Goal: Task Accomplishment & Management: Use online tool/utility

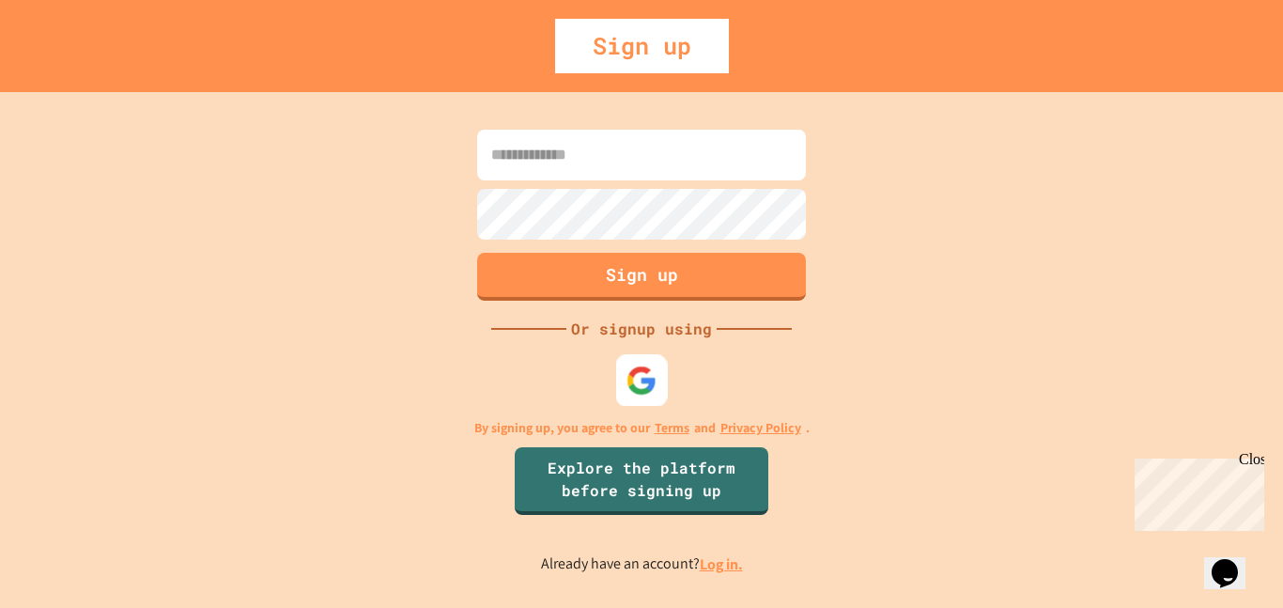
click at [634, 379] on img at bounding box center [642, 379] width 31 height 31
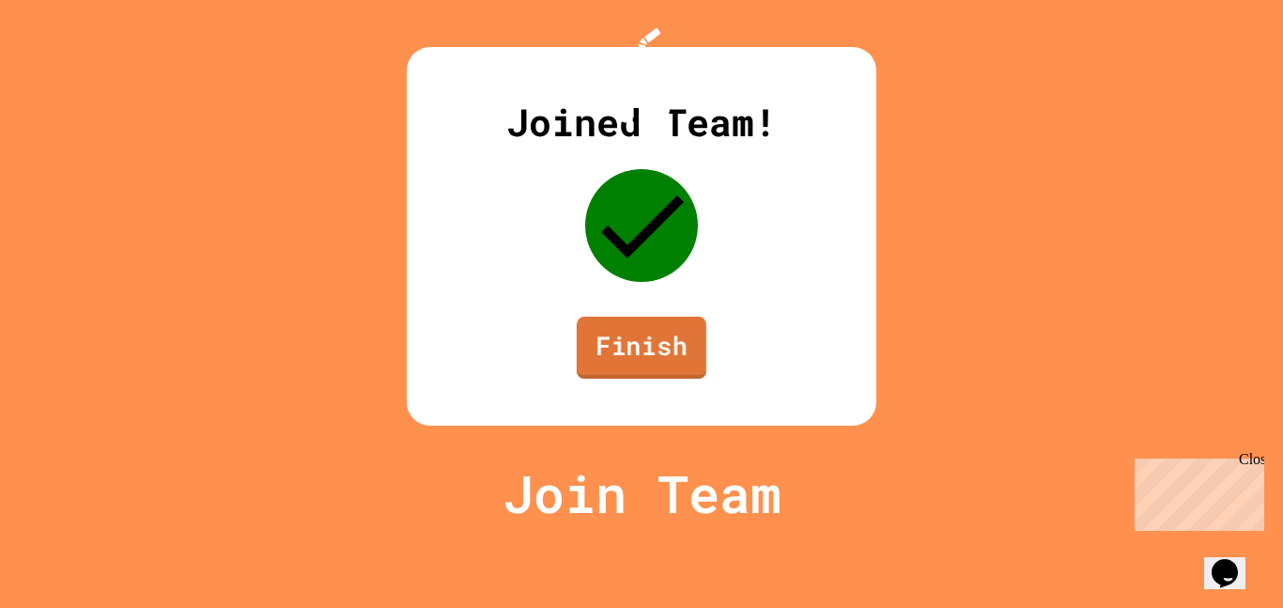
click at [626, 379] on link "Finish" at bounding box center [642, 348] width 130 height 62
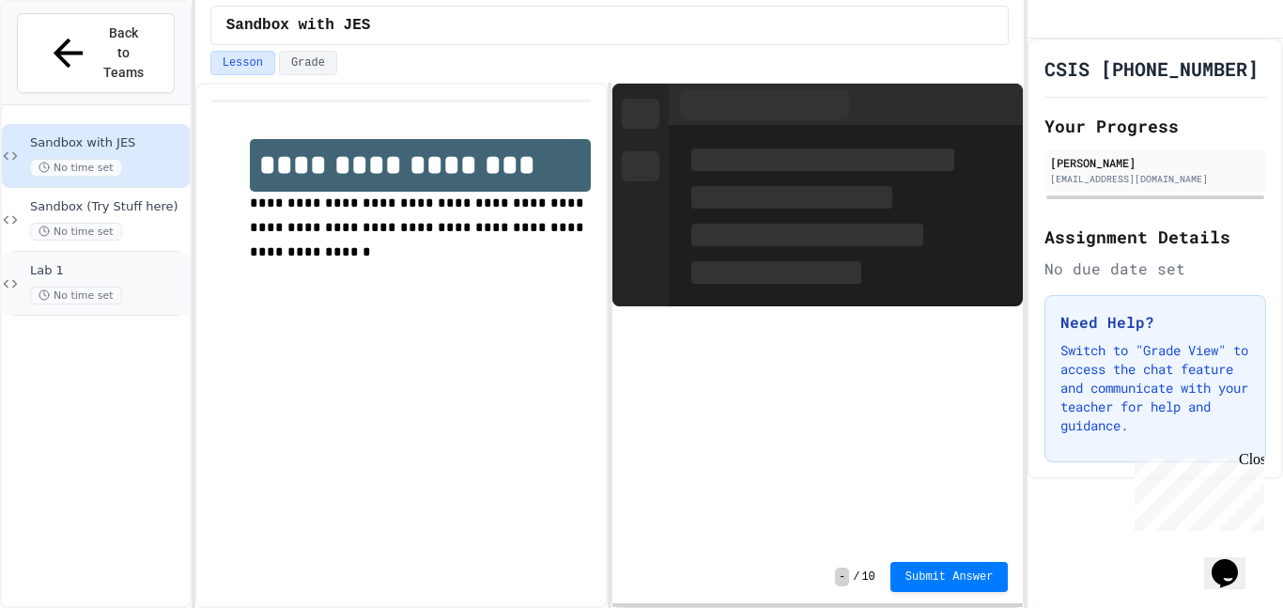
click at [124, 263] on span "Lab 1" at bounding box center [108, 271] width 156 height 16
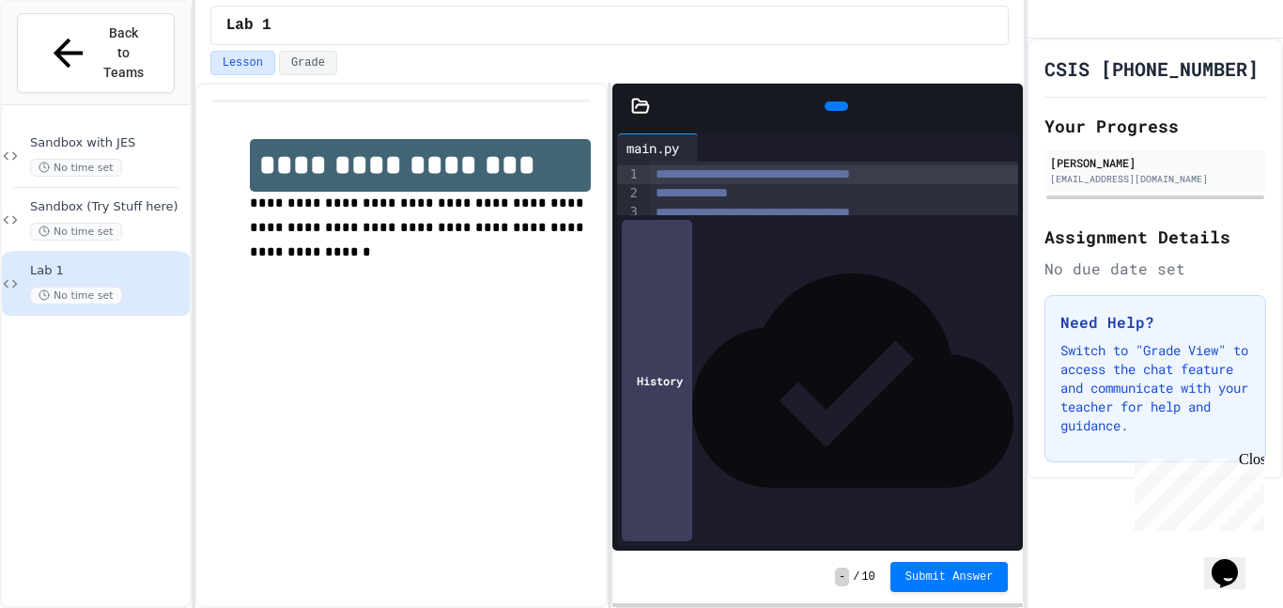
click at [638, 105] on icon at bounding box center [641, 105] width 16 height 13
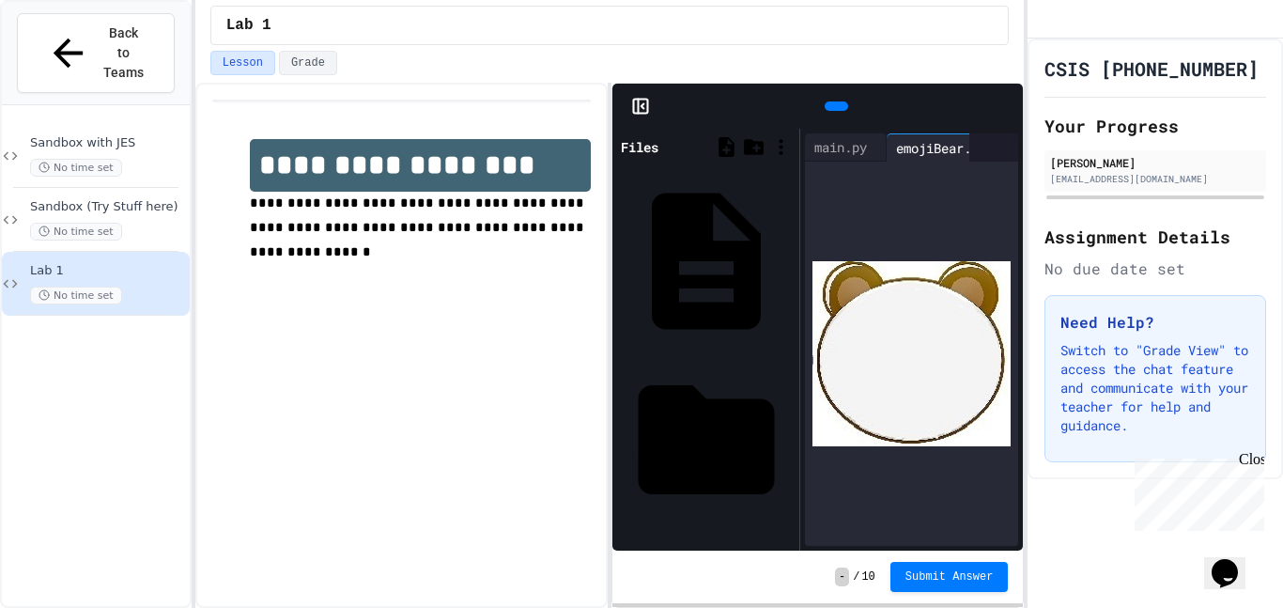
click at [639, 102] on icon at bounding box center [639, 107] width 0 height 14
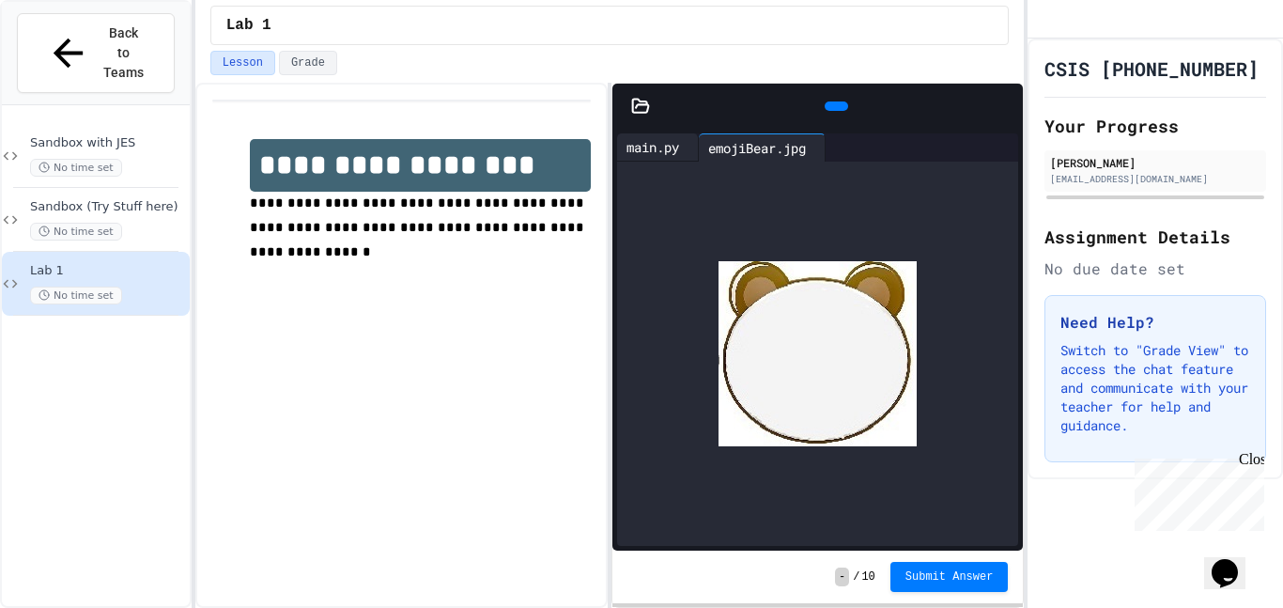
click at [653, 144] on div "main.py" at bounding box center [652, 147] width 71 height 20
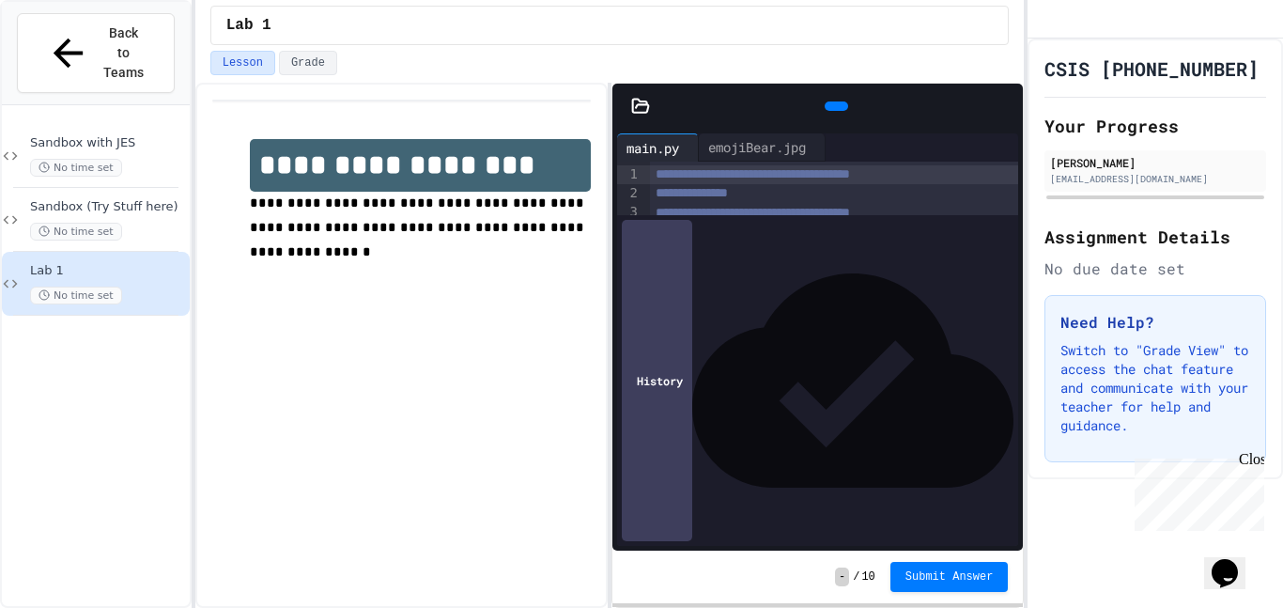
click at [834, 106] on icon at bounding box center [834, 106] width 0 height 0
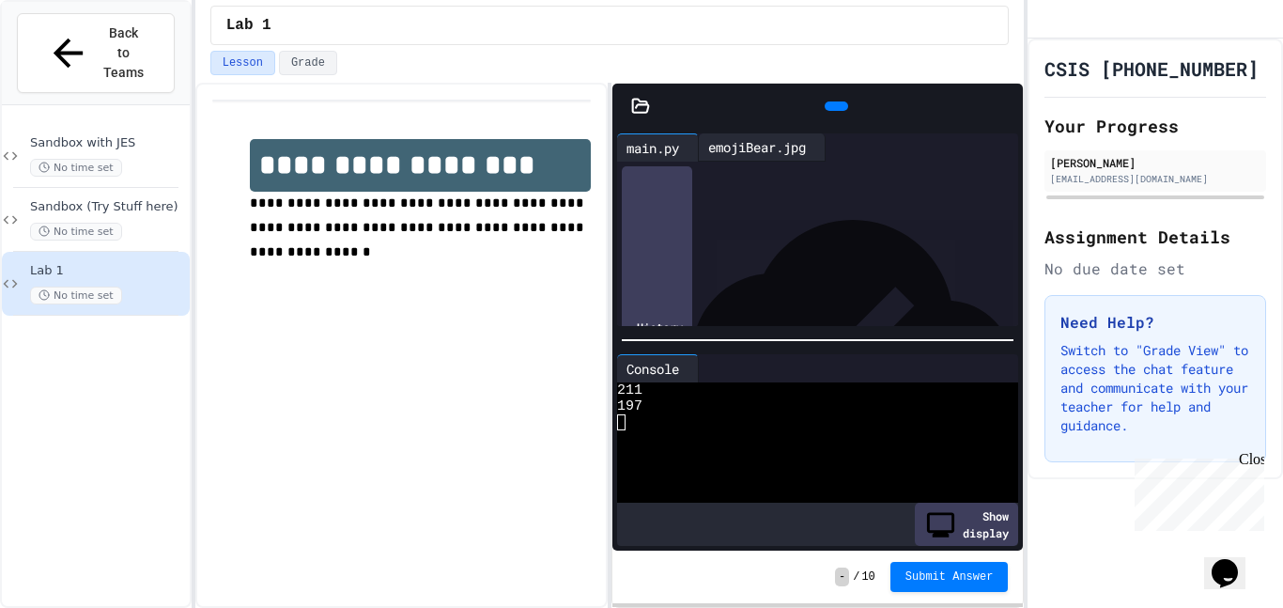
click at [760, 144] on div "emojiBear.jpg" at bounding box center [757, 147] width 116 height 20
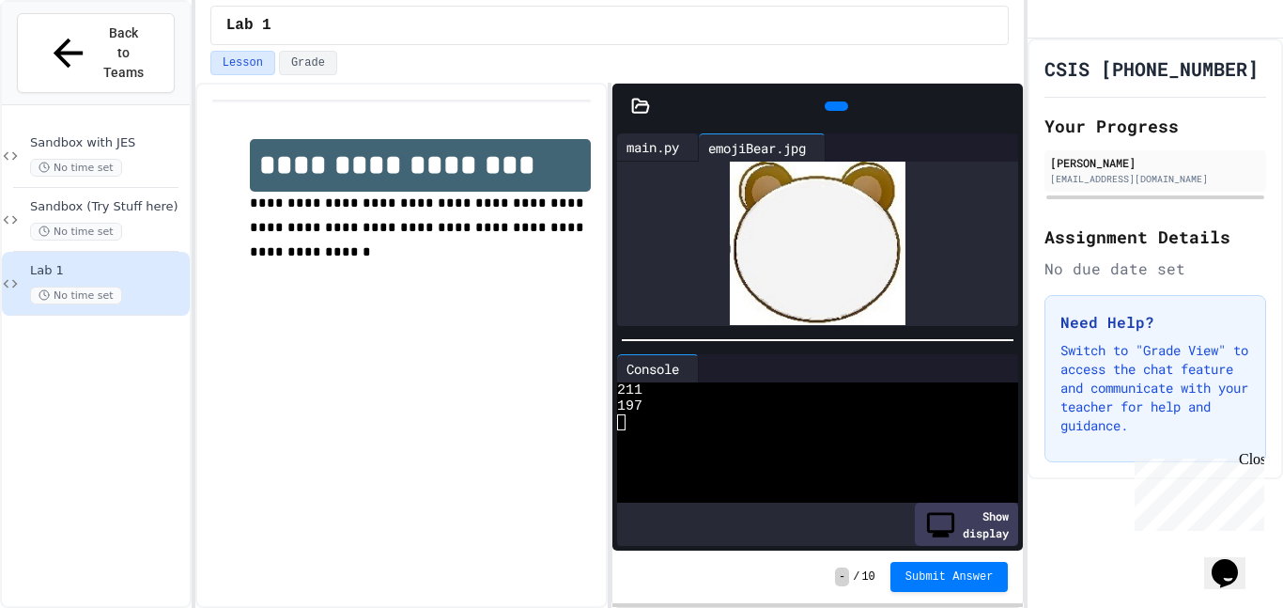
click at [631, 143] on div "main.py" at bounding box center [652, 147] width 71 height 20
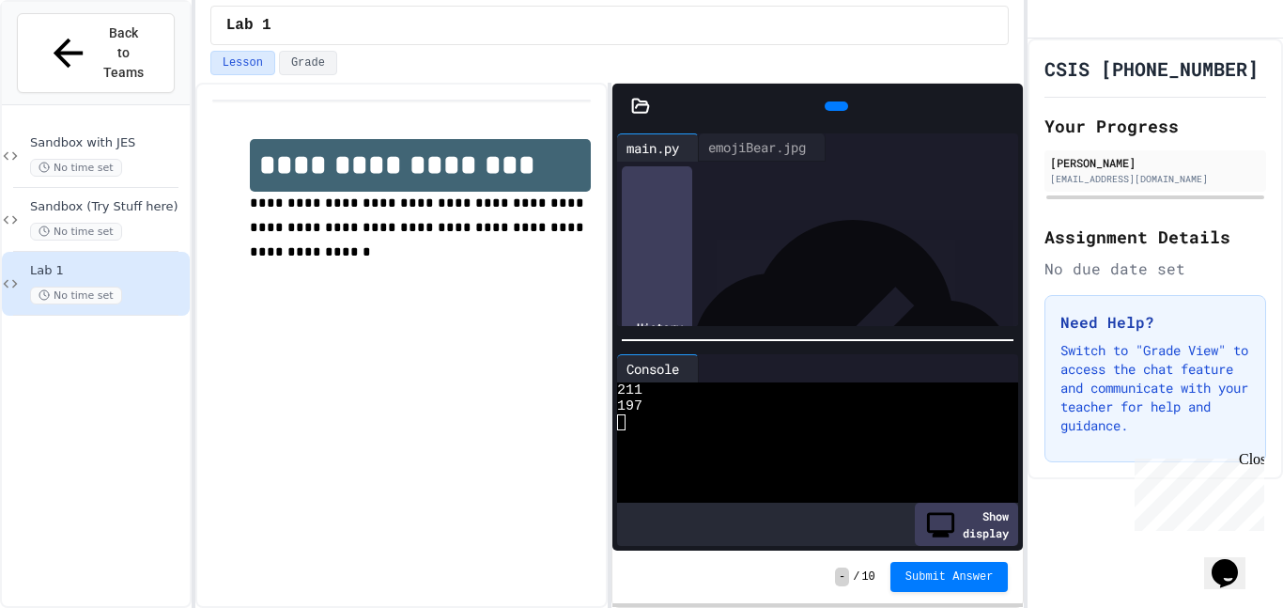
click at [663, 236] on span "**********" at bounding box center [711, 231] width 110 height 13
click at [875, 238] on div "**********" at bounding box center [834, 232] width 369 height 19
click at [834, 106] on icon at bounding box center [834, 106] width 0 height 0
click at [787, 139] on div "emojiBear.jpg" at bounding box center [757, 147] width 116 height 20
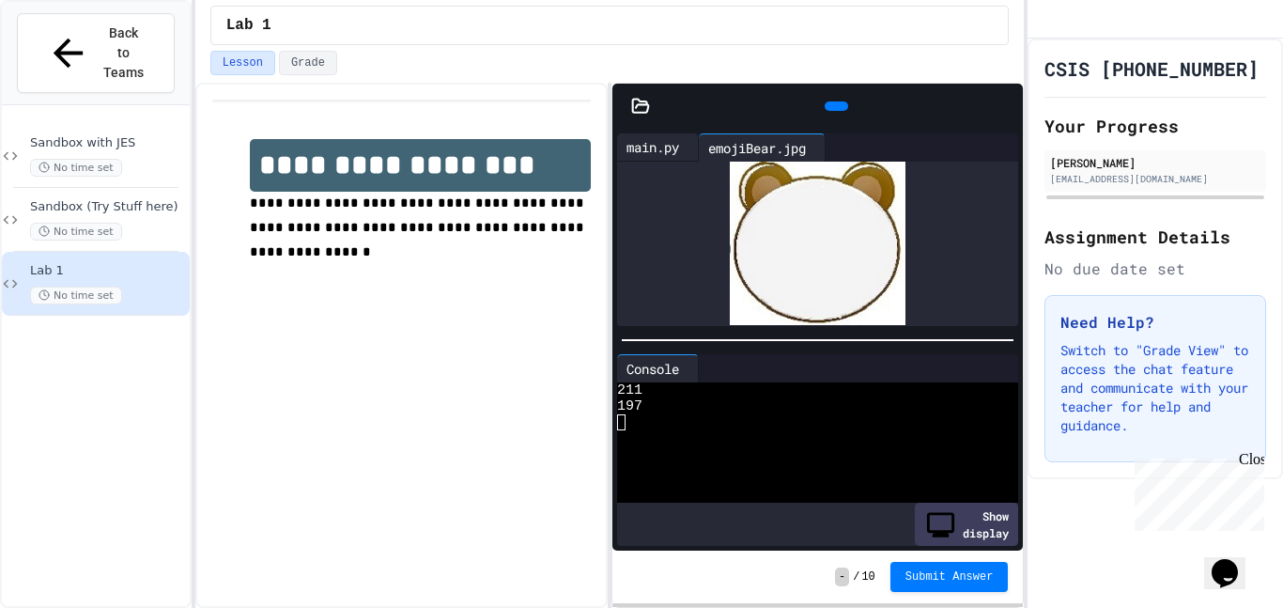
click at [650, 143] on div "main.py" at bounding box center [652, 147] width 71 height 20
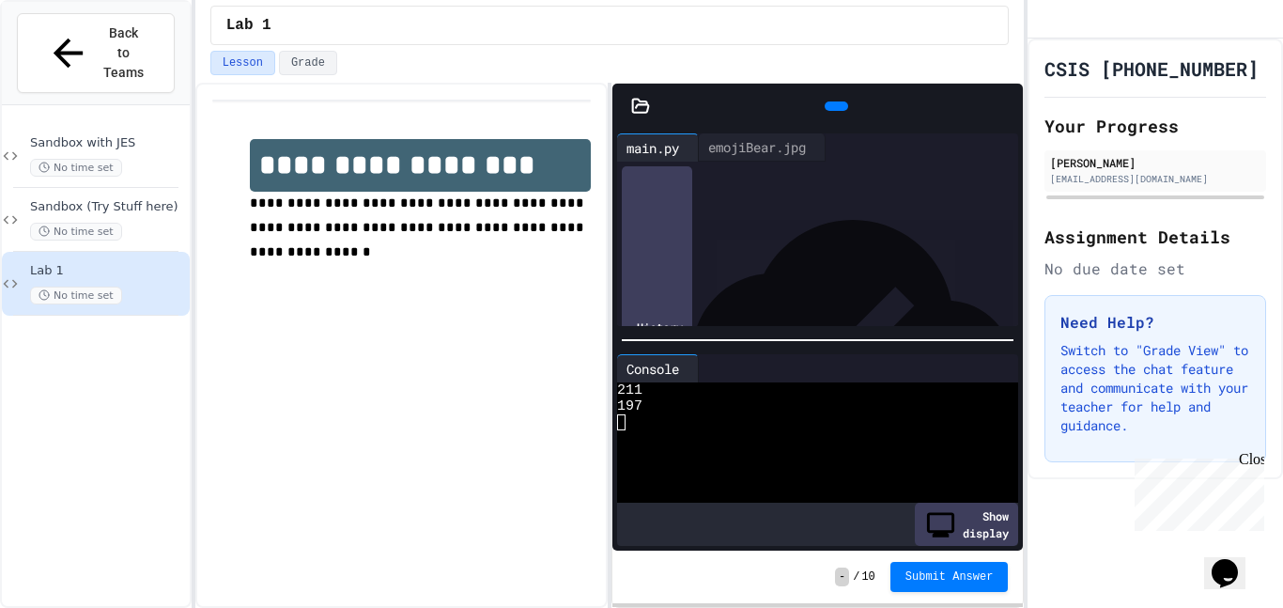
click at [643, 112] on icon at bounding box center [641, 105] width 16 height 13
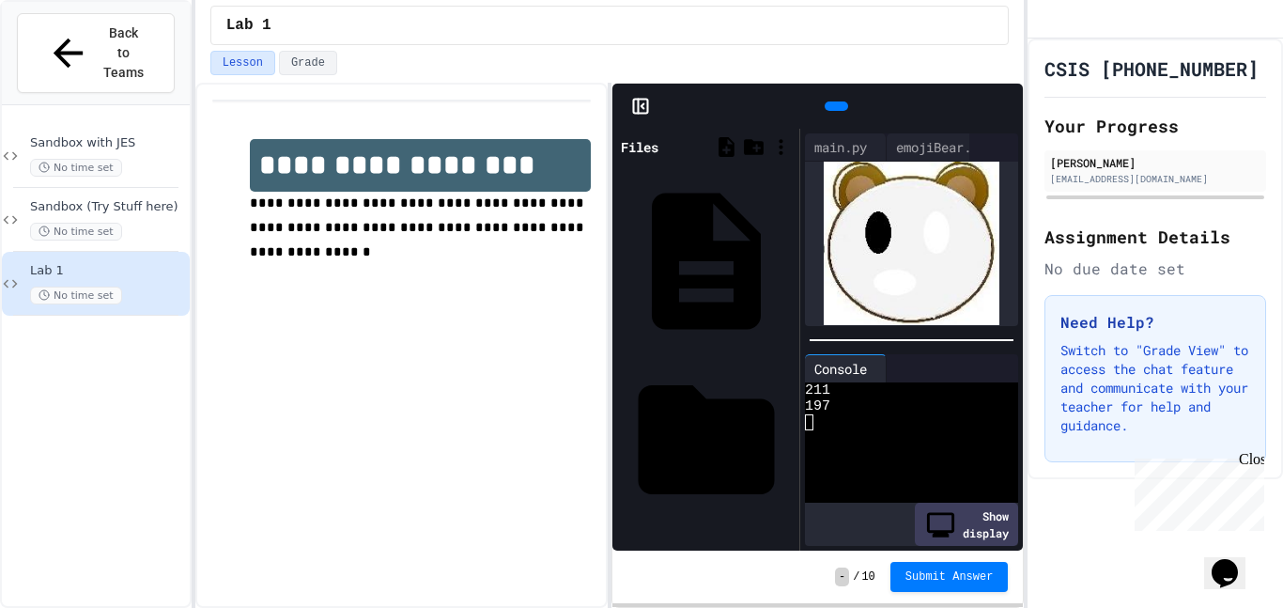
click at [908, 215] on img at bounding box center [912, 243] width 176 height 163
click at [639, 104] on icon at bounding box center [639, 107] width 0 height 14
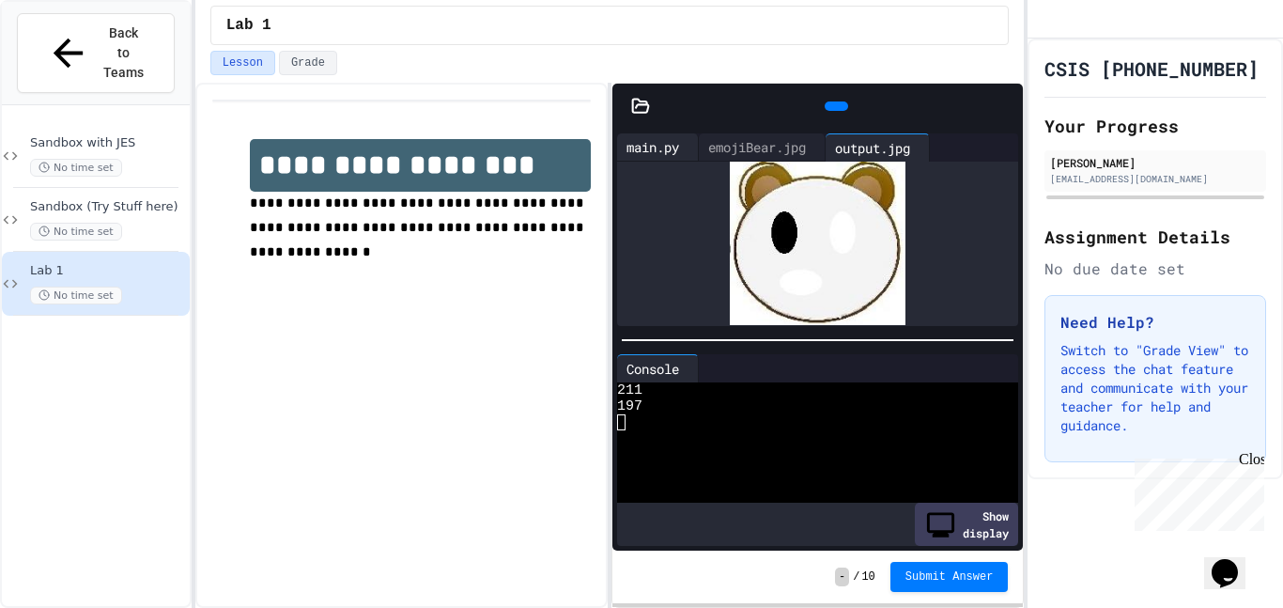
click at [655, 143] on div "main.py" at bounding box center [652, 147] width 71 height 20
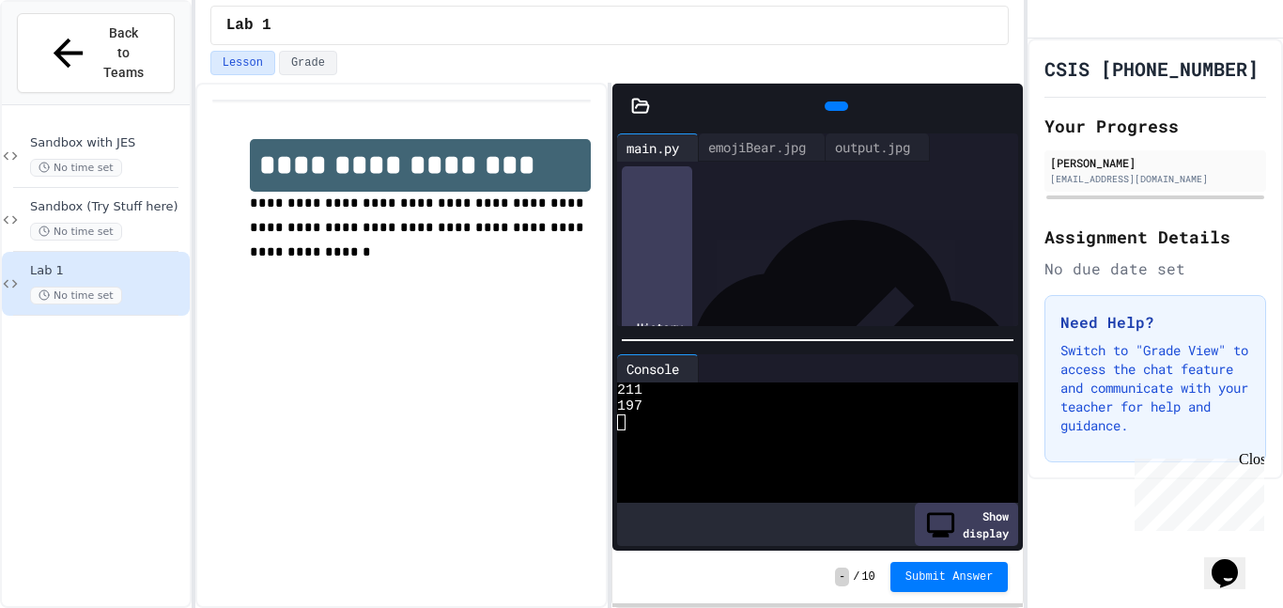
scroll to position [199, 0]
click at [864, 259] on div "**********" at bounding box center [834, 258] width 369 height 19
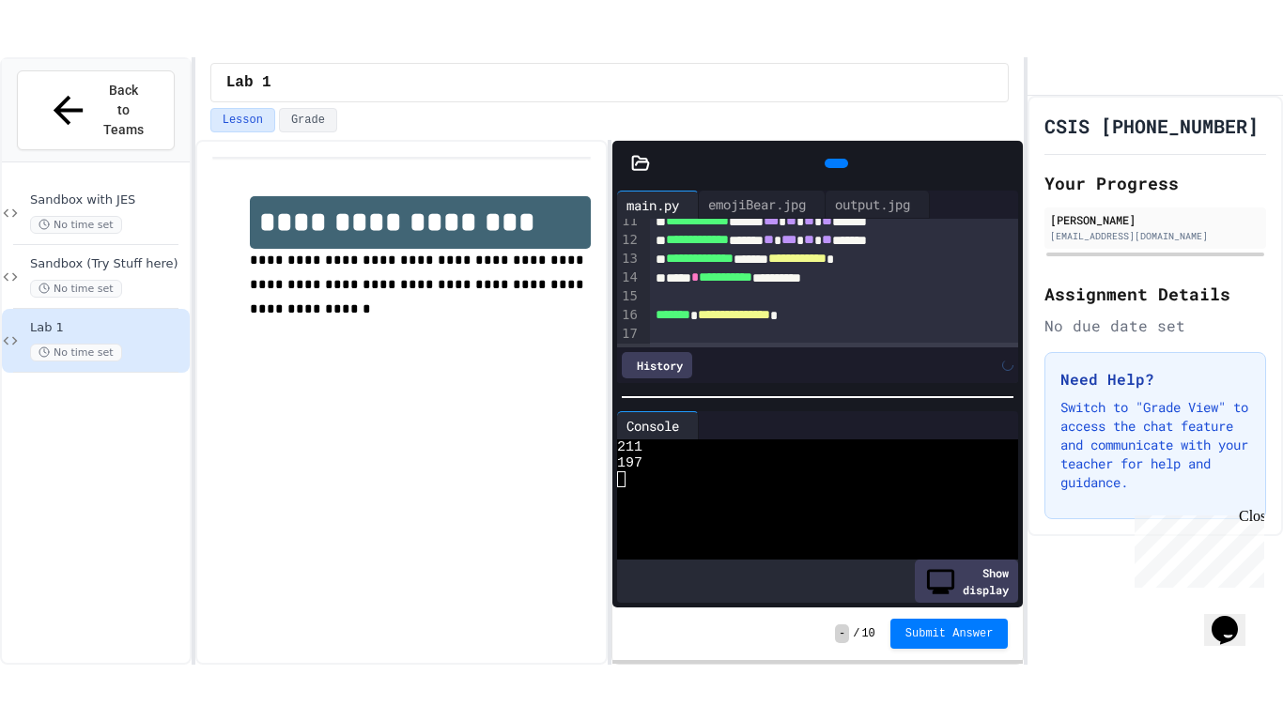
scroll to position [217, 0]
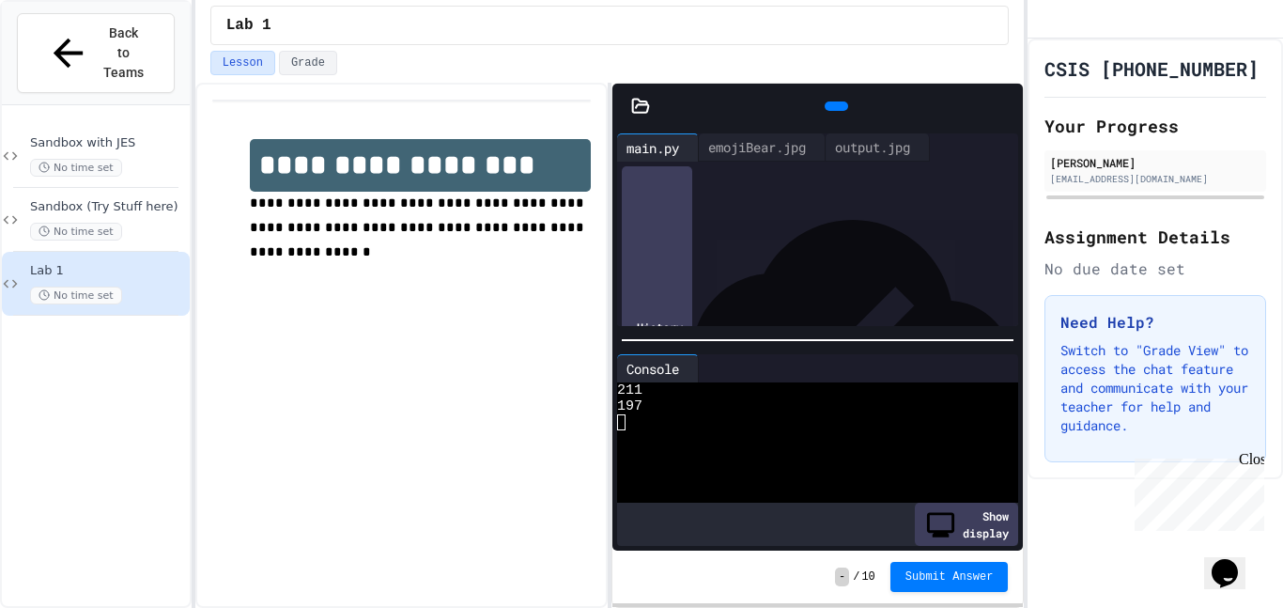
click at [992, 147] on icon at bounding box center [992, 147] width 0 height 0
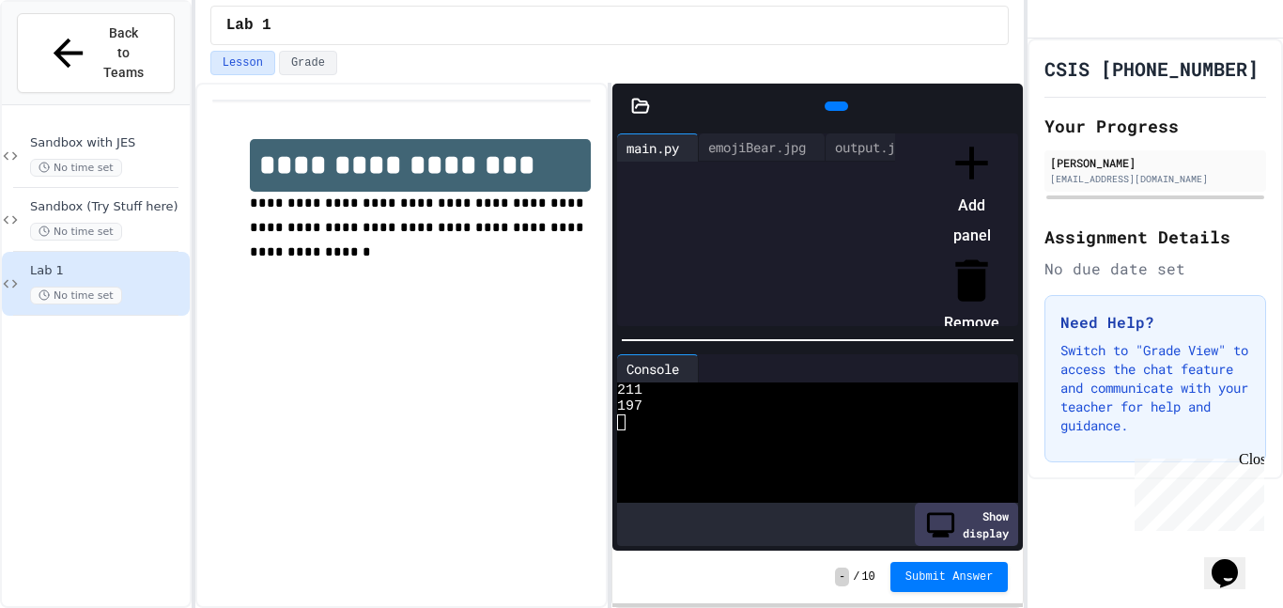
click at [999, 178] on li "Add panel" at bounding box center [971, 193] width 55 height 116
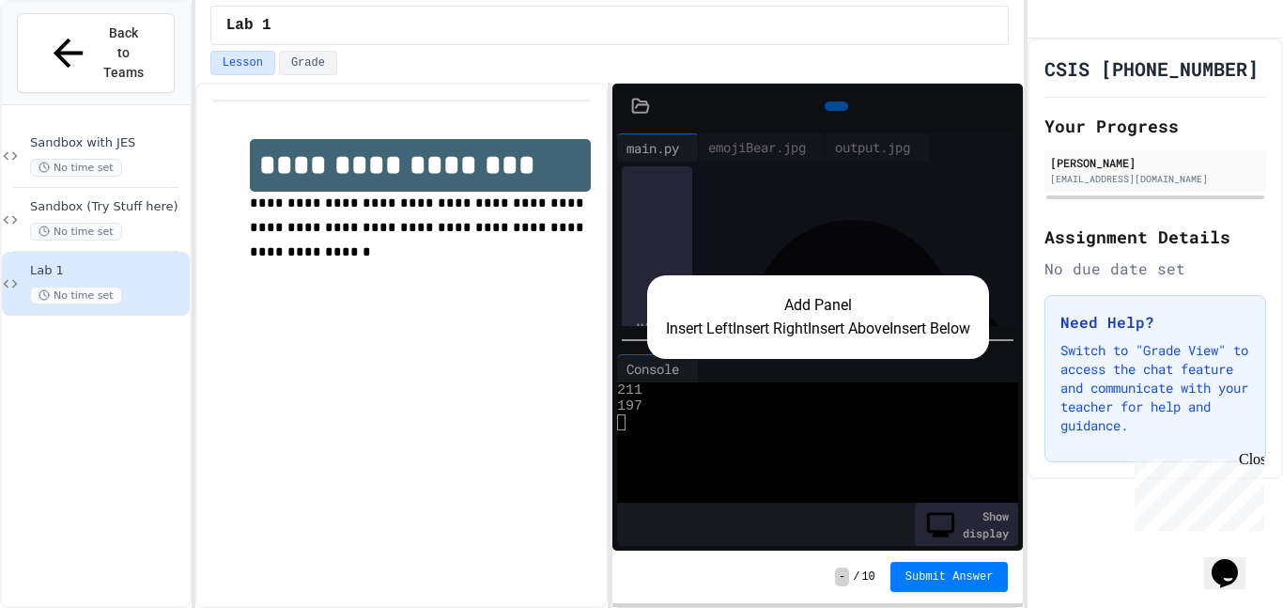
click at [890, 340] on button "Insert Below" at bounding box center [930, 328] width 81 height 23
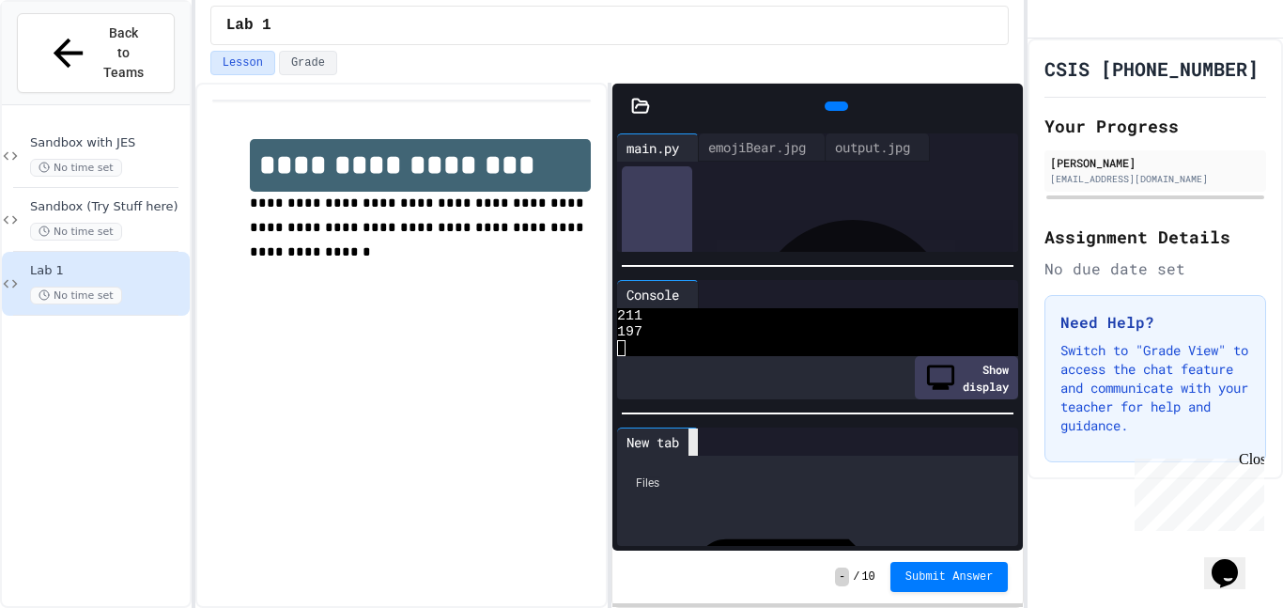
click at [693, 441] on icon at bounding box center [693, 441] width 0 height 0
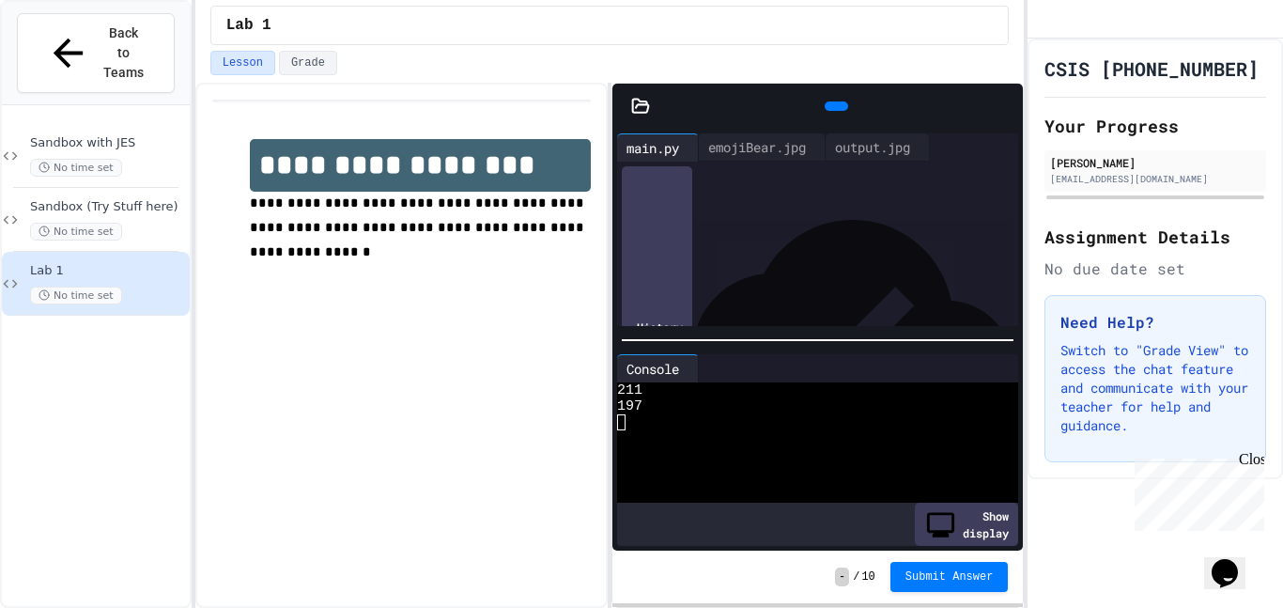
click at [1004, 106] on icon at bounding box center [1004, 106] width 0 height 0
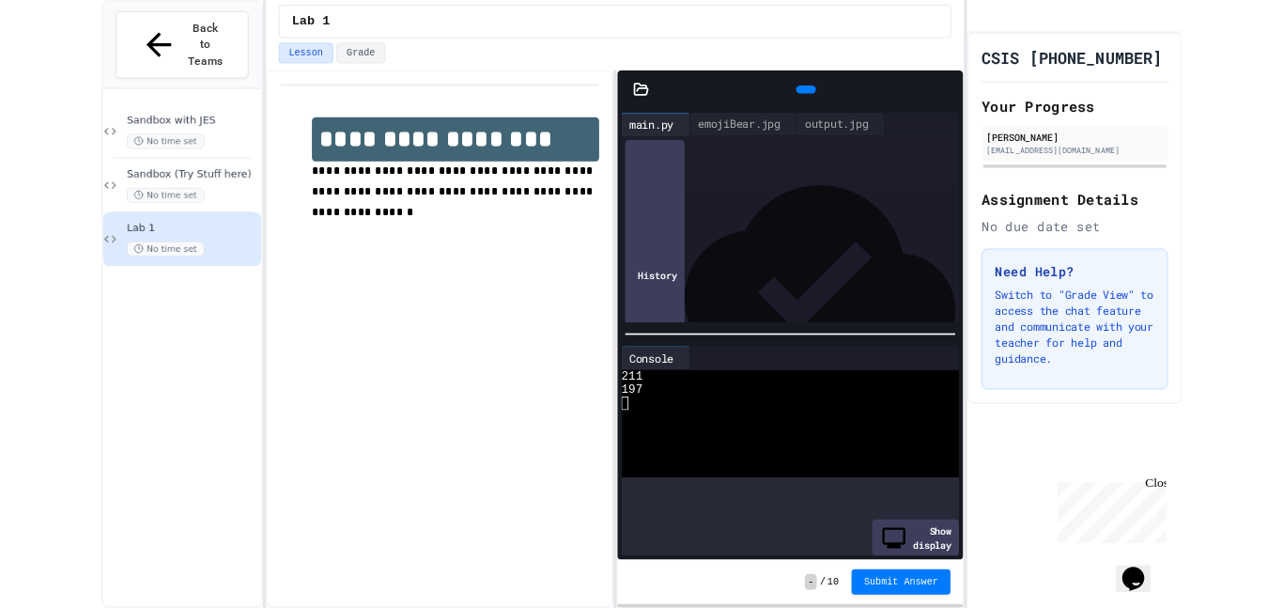
scroll to position [109, 0]
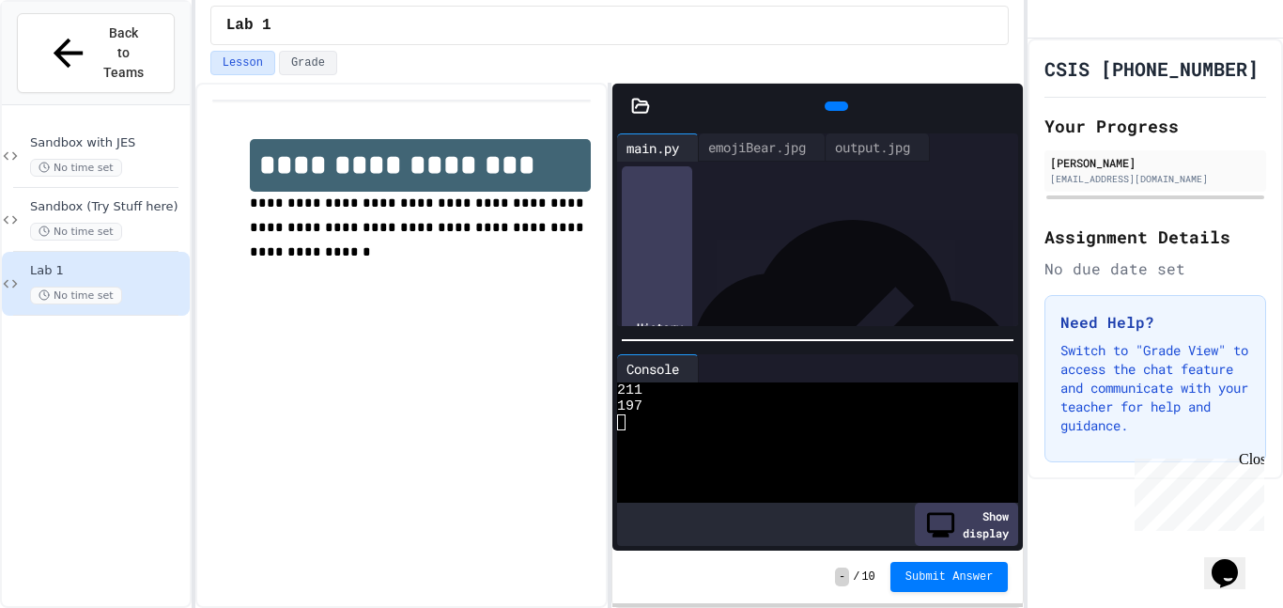
click at [1004, 106] on icon at bounding box center [1004, 106] width 0 height 0
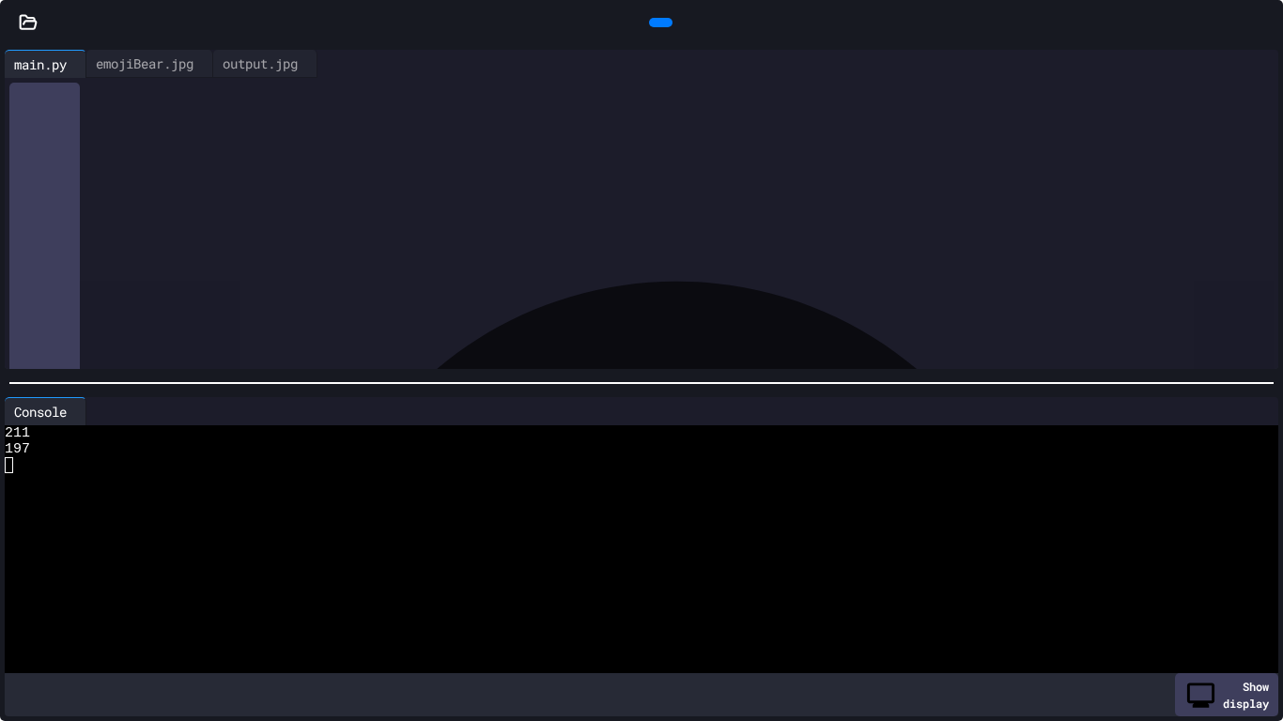
click at [1252, 64] on icon at bounding box center [1252, 64] width 0 height 0
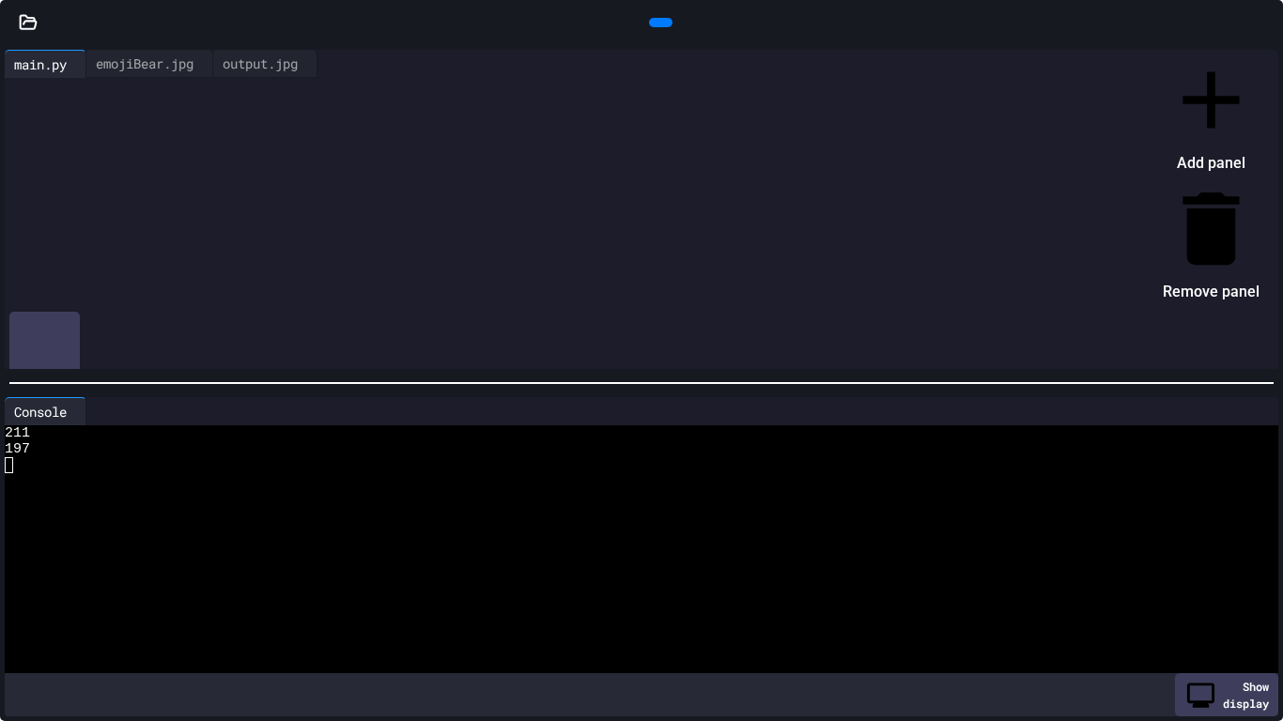
click at [1244, 52] on div at bounding box center [1202, 52] width 116 height 0
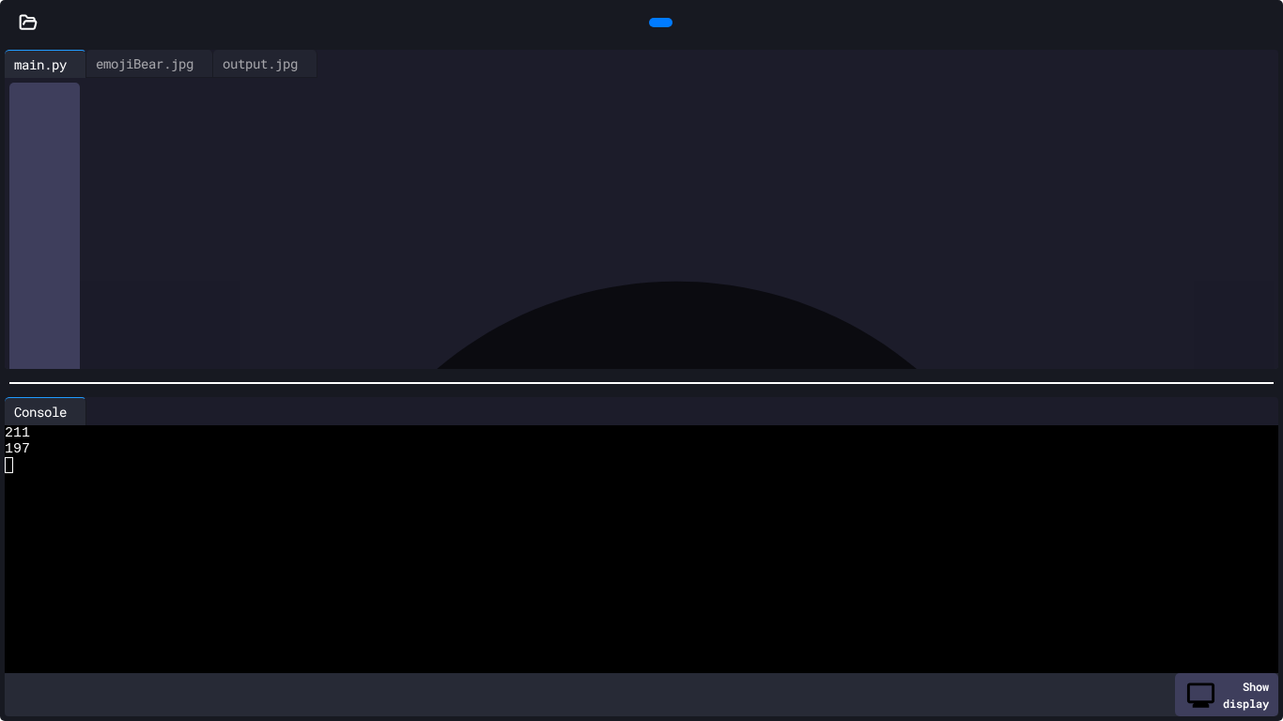
click at [1252, 411] on div at bounding box center [1252, 411] width 15 height 0
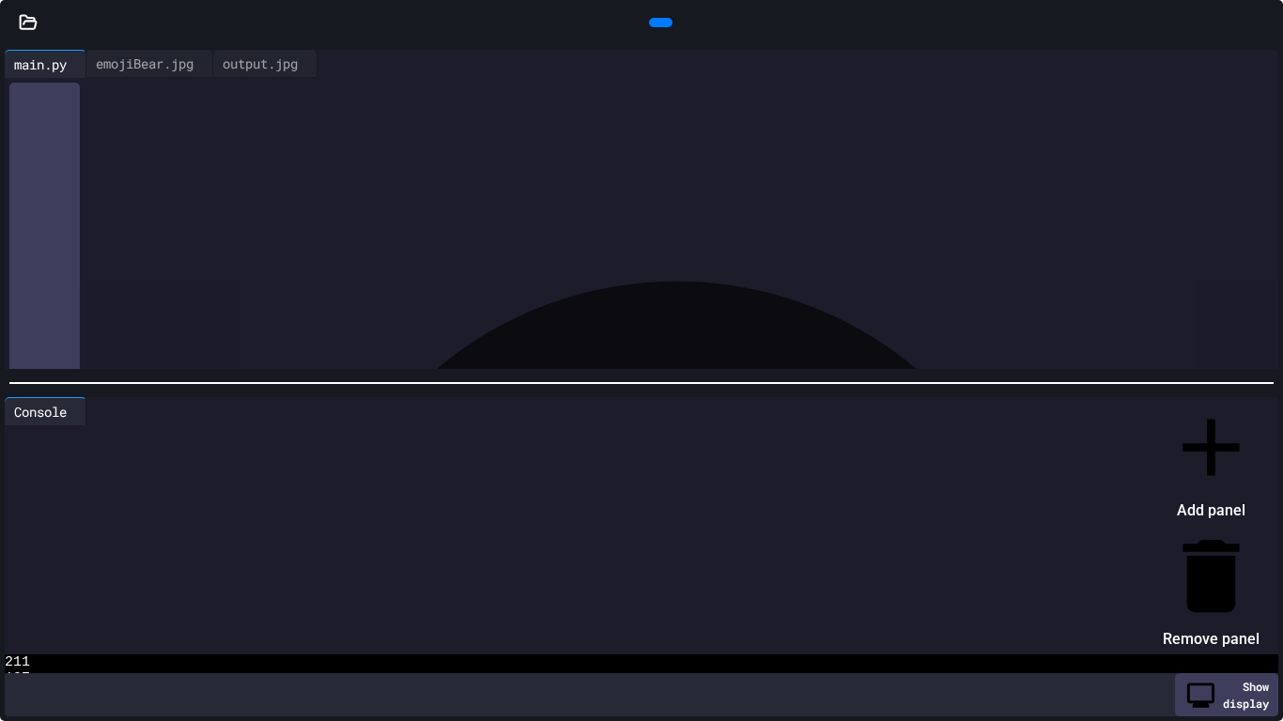
click at [1252, 399] on div at bounding box center [1202, 399] width 116 height 0
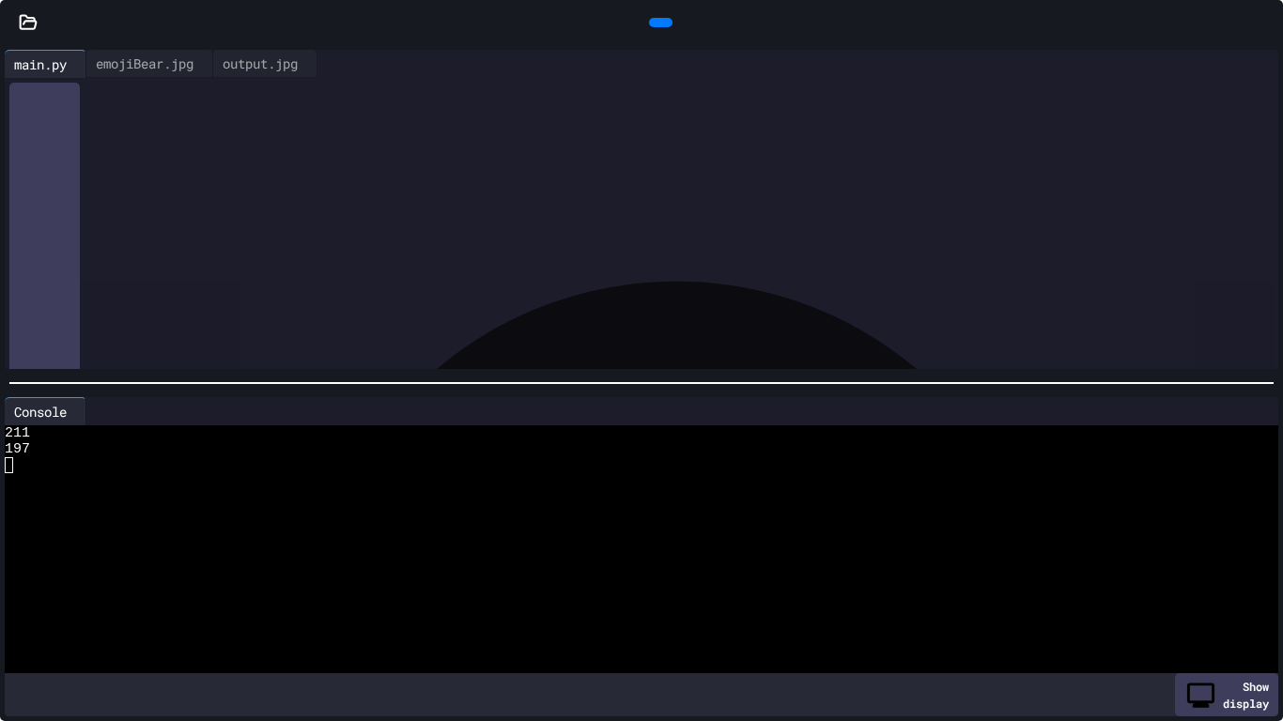
click at [28, 23] on icon at bounding box center [28, 22] width 19 height 19
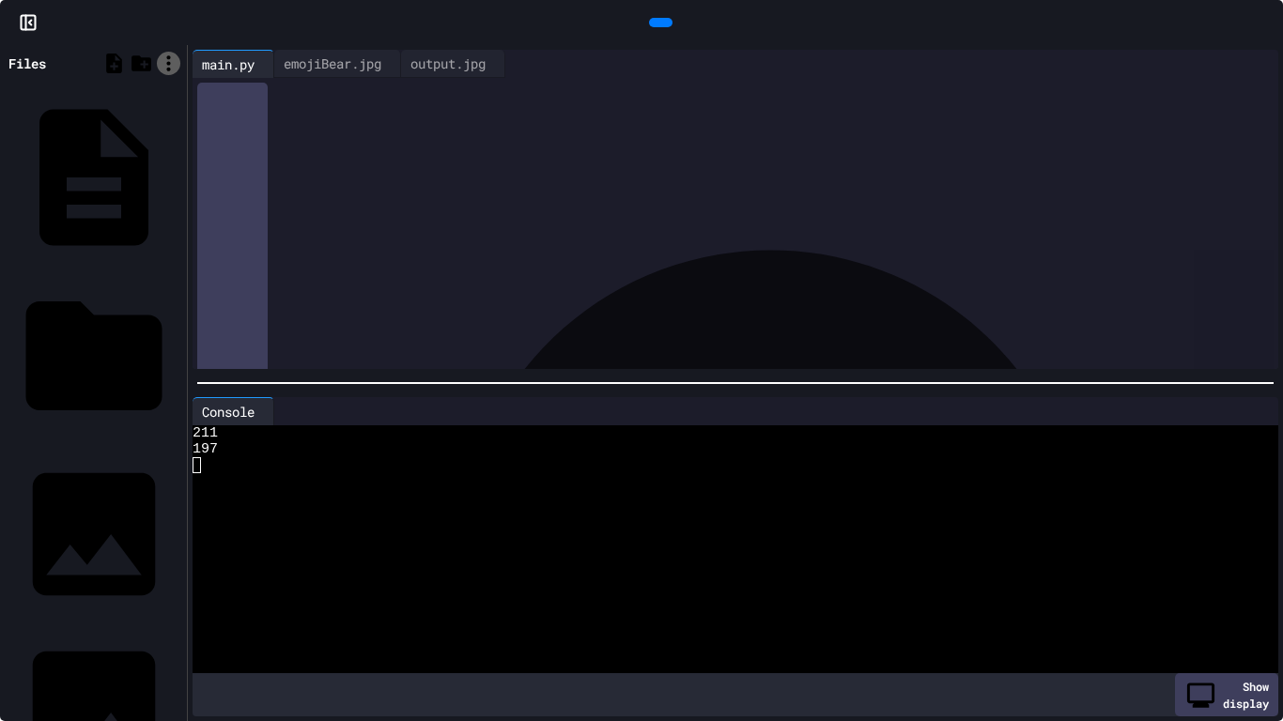
click at [165, 63] on icon at bounding box center [168, 63] width 23 height 23
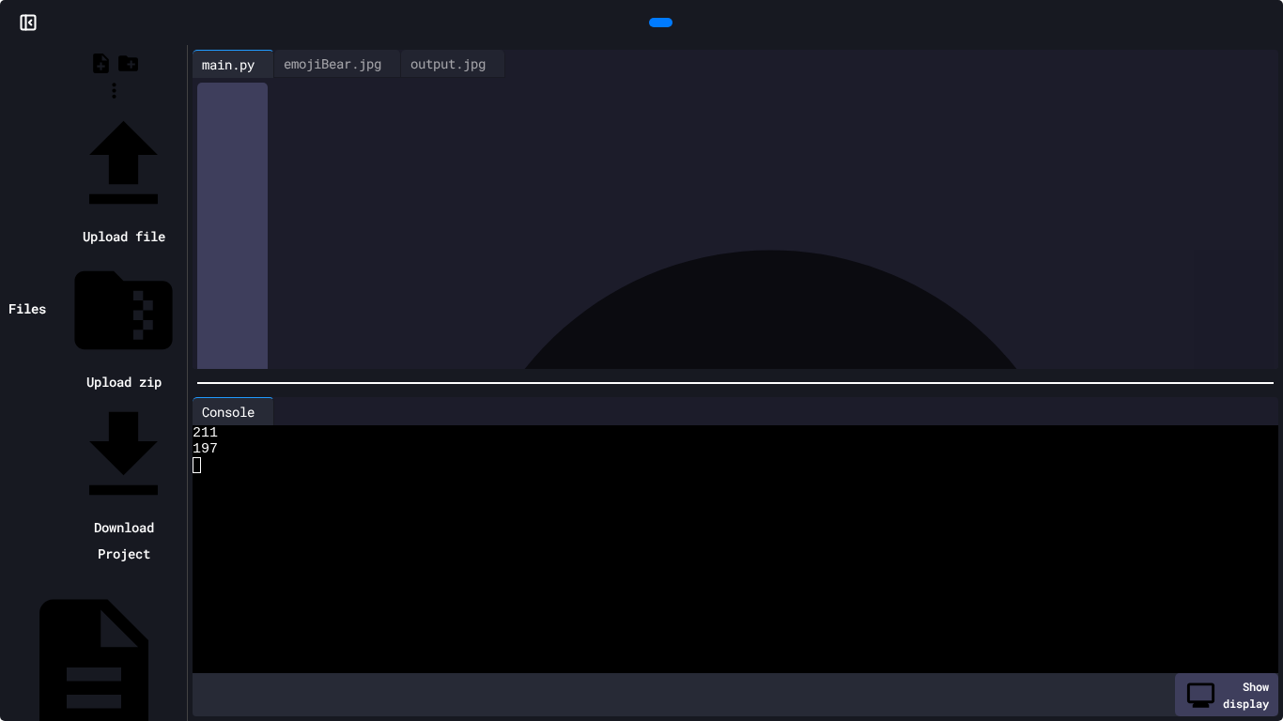
click at [182, 397] on li "Download Project" at bounding box center [123, 482] width 117 height 170
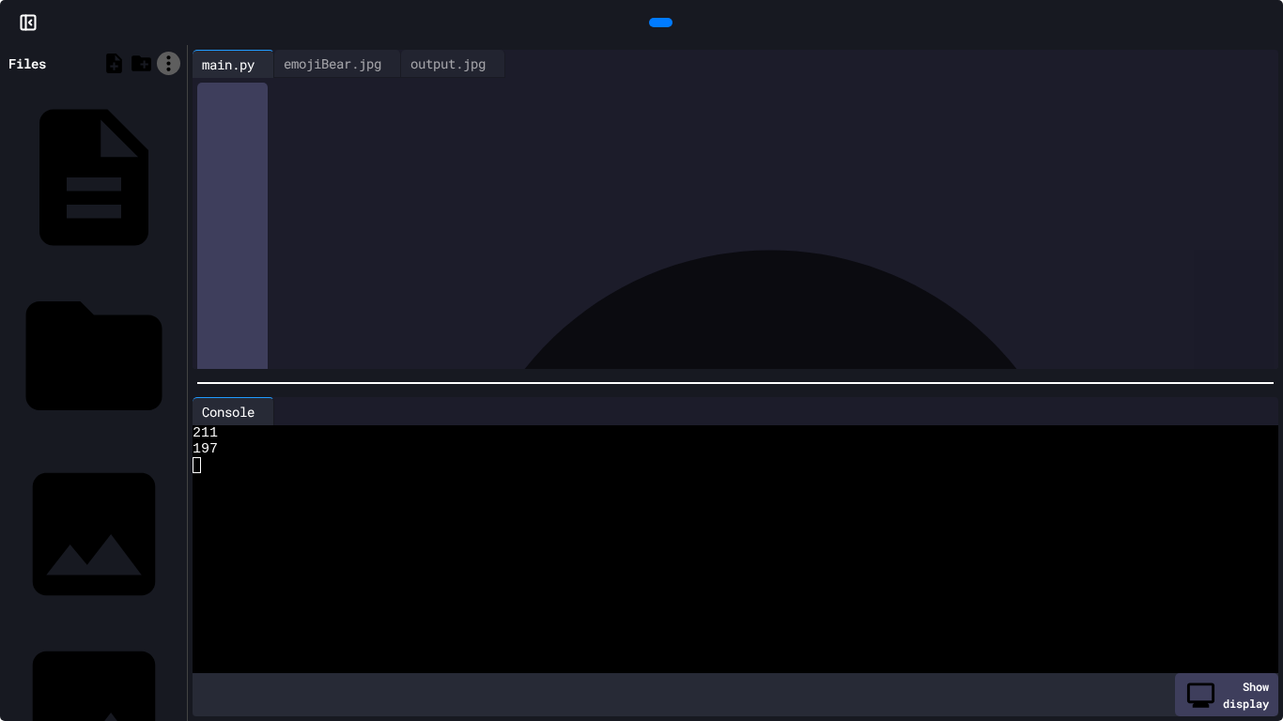
click at [165, 64] on icon at bounding box center [168, 63] width 23 height 23
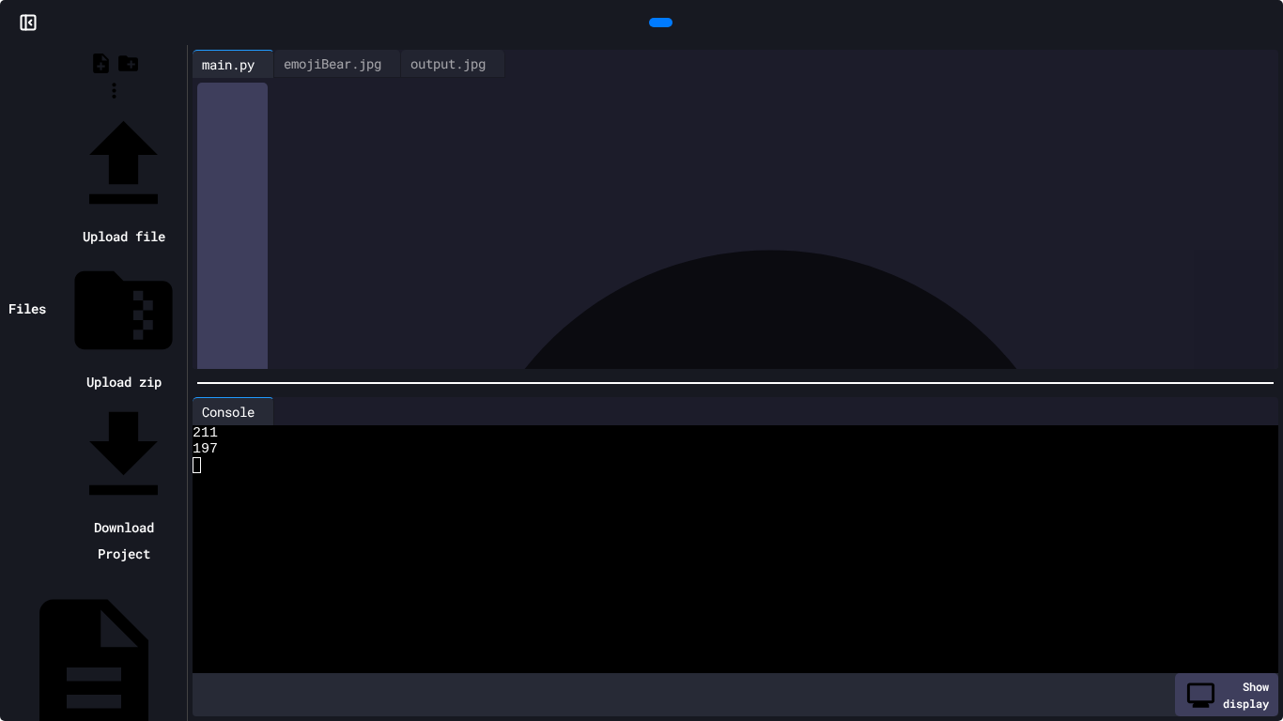
click at [182, 106] on li "Upload file" at bounding box center [123, 178] width 117 height 144
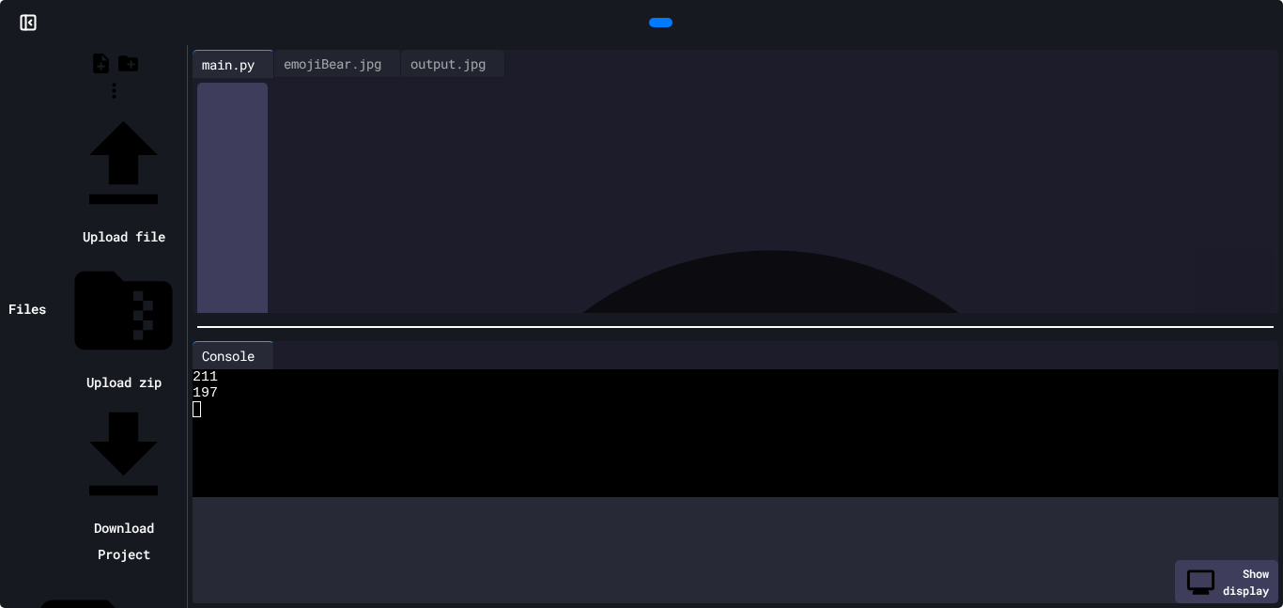
scroll to position [165, 0]
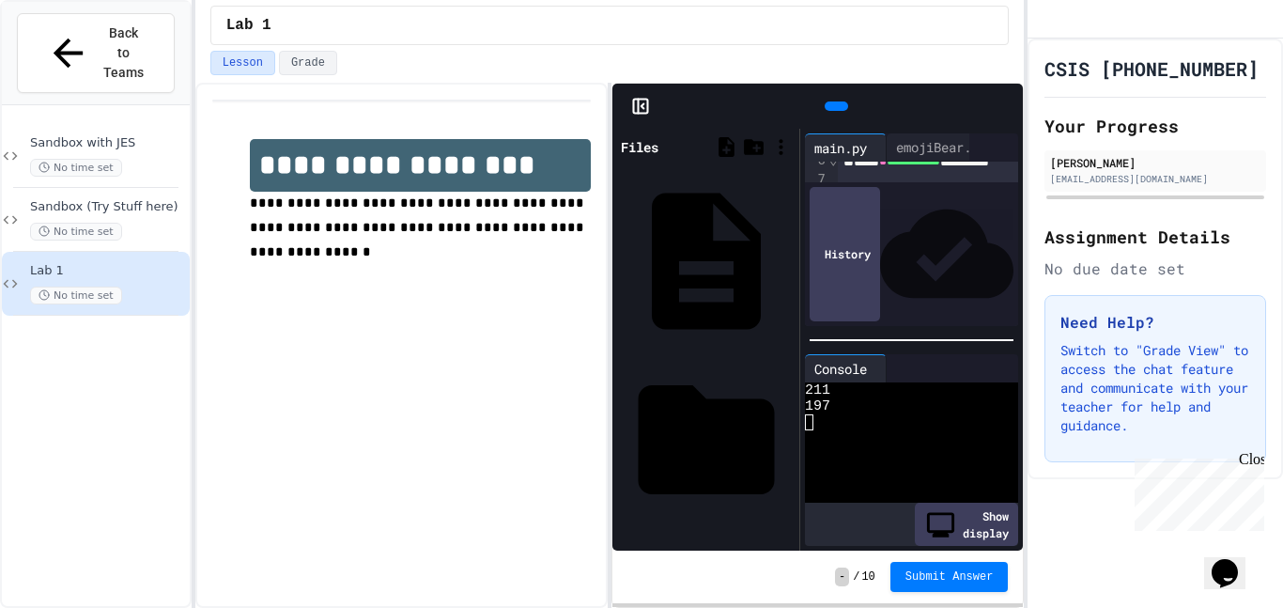
click at [789, 607] on div "cat.jpeg" at bounding box center [789, 616] width 0 height 19
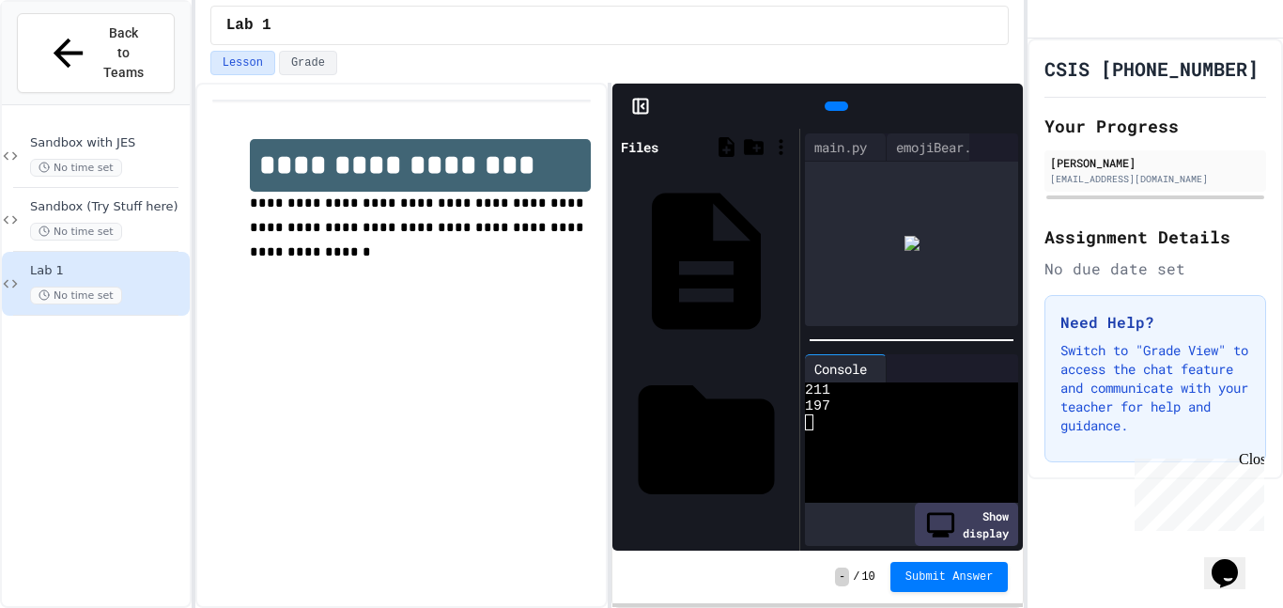
click at [638, 93] on div at bounding box center [817, 106] width 410 height 45
click at [641, 108] on icon at bounding box center [640, 106] width 19 height 19
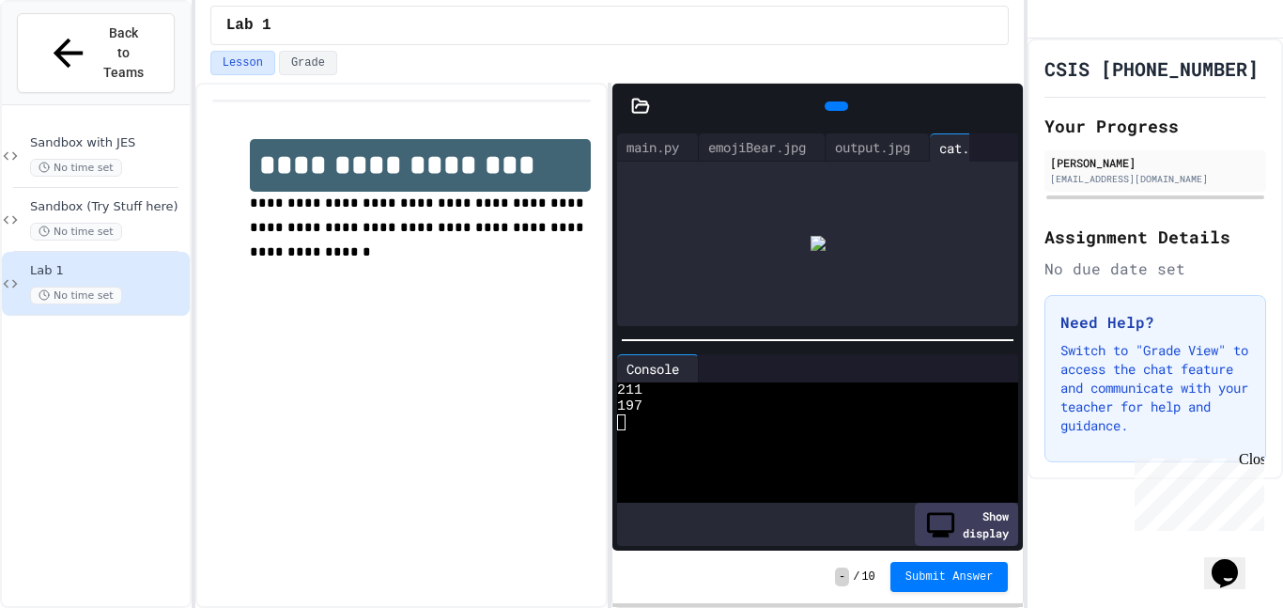
click at [818, 241] on img at bounding box center [818, 243] width 15 height 15
click at [825, 153] on div at bounding box center [819, 146] width 9 height 27
click at [829, 246] on div at bounding box center [817, 244] width 401 height 164
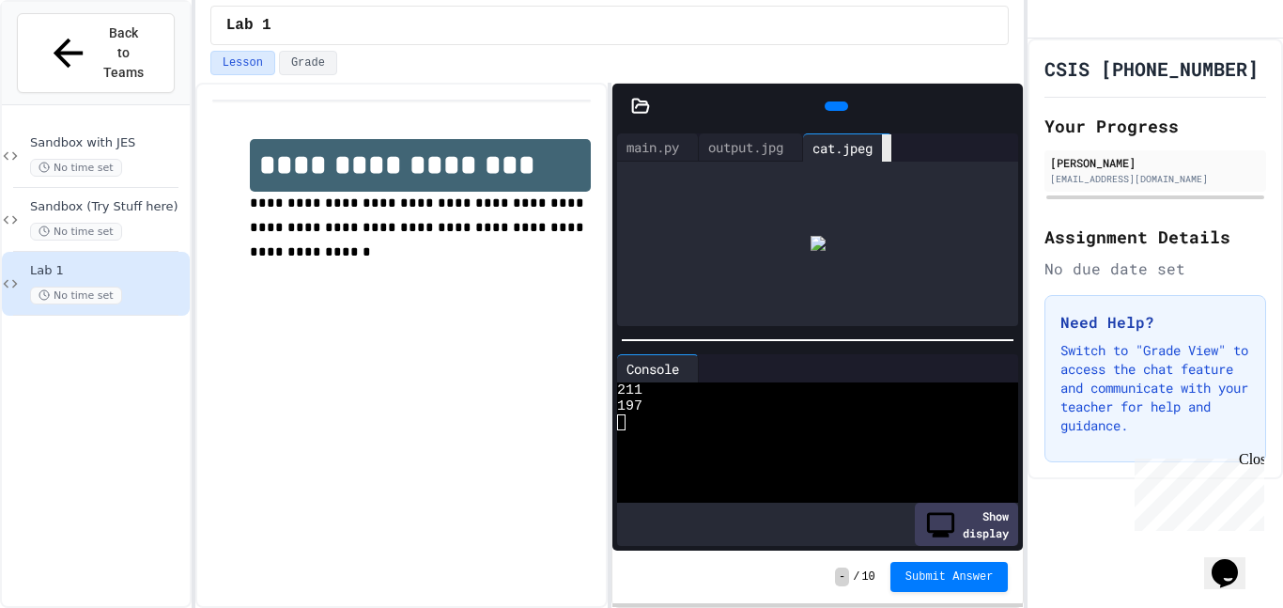
click at [887, 148] on icon at bounding box center [887, 148] width 0 height 0
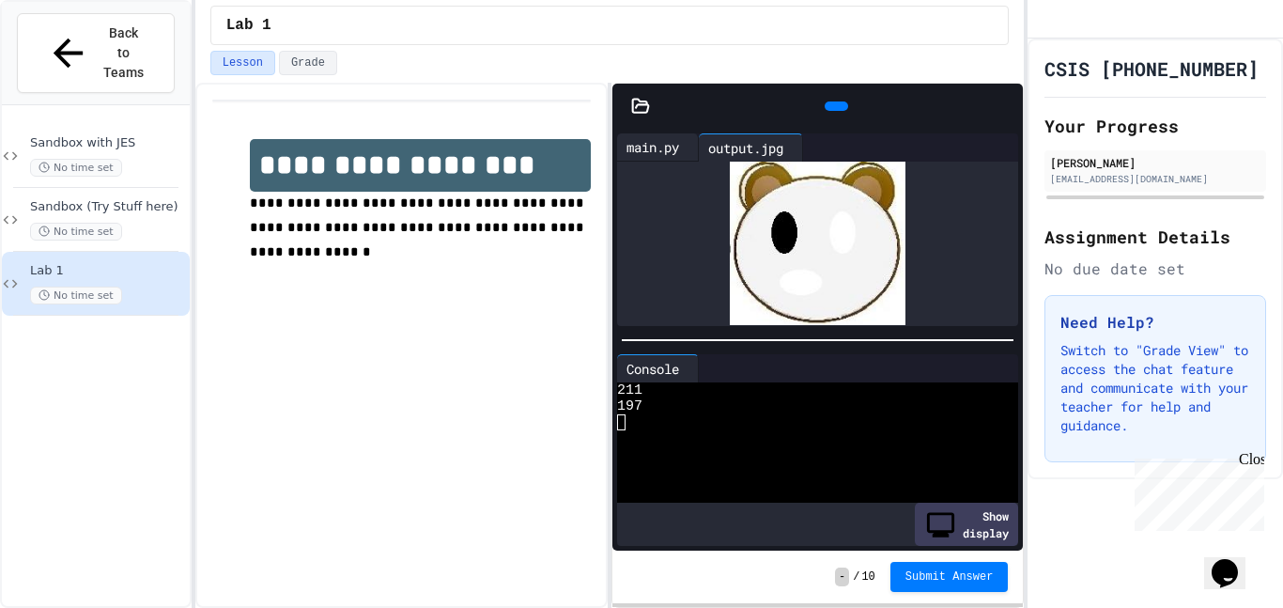
click at [661, 149] on div "main.py" at bounding box center [652, 147] width 71 height 20
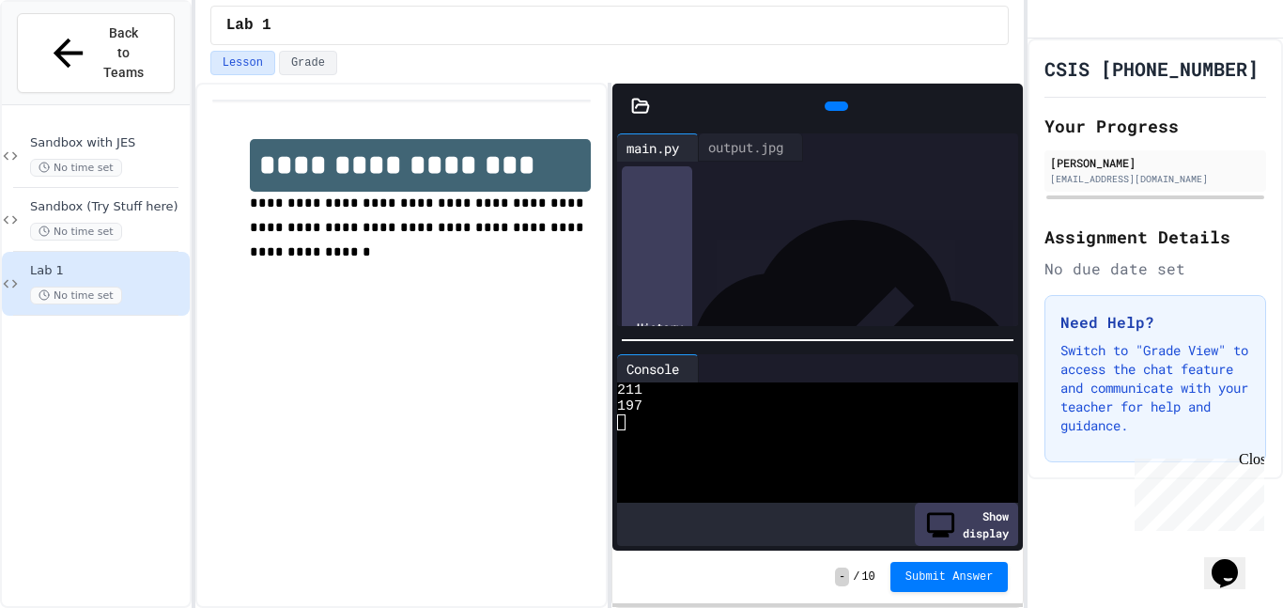
scroll to position [236, 0]
click at [640, 107] on icon at bounding box center [640, 106] width 19 height 19
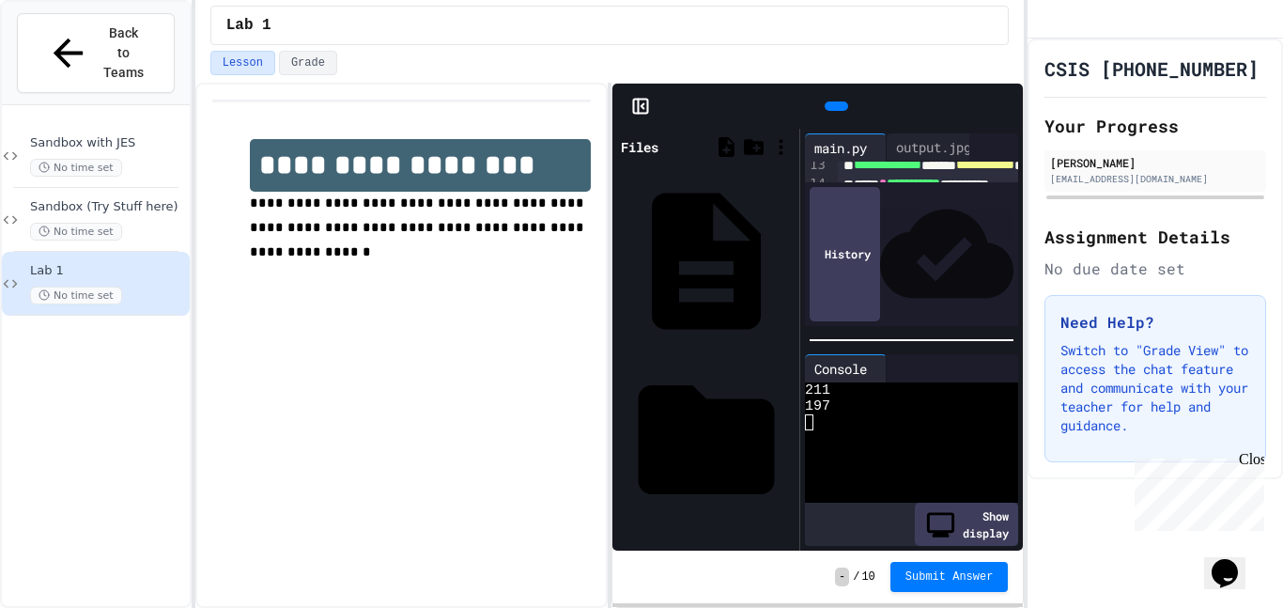
scroll to position [478, 0]
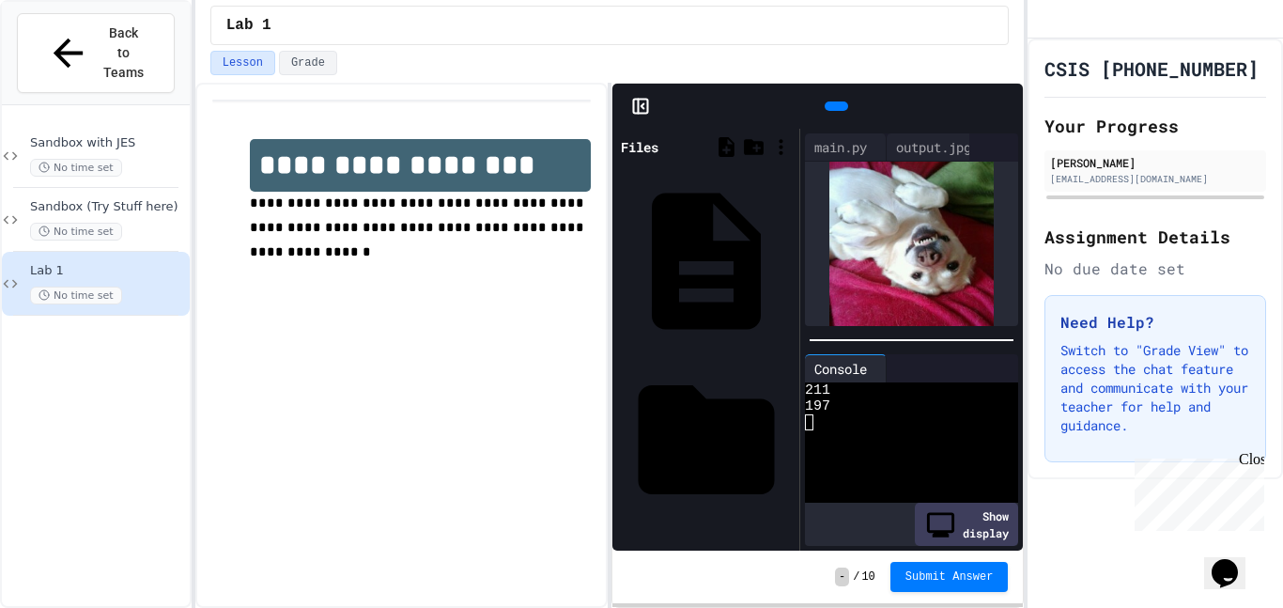
click at [643, 151] on div "Files" at bounding box center [640, 147] width 38 height 20
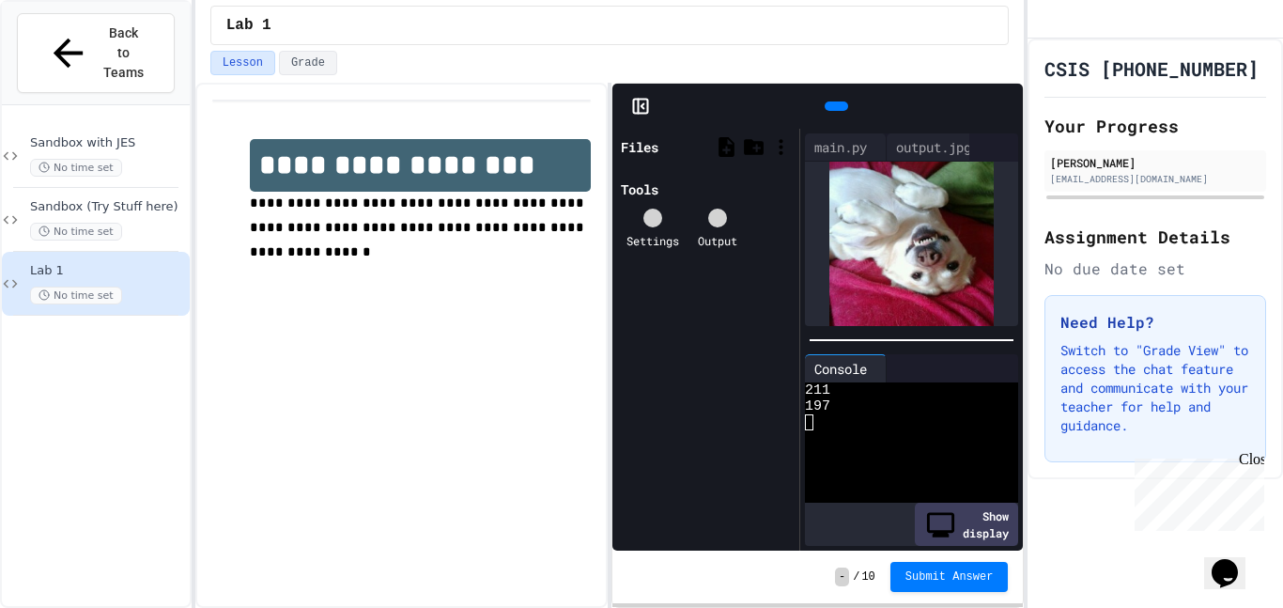
click at [641, 101] on icon at bounding box center [640, 106] width 19 height 19
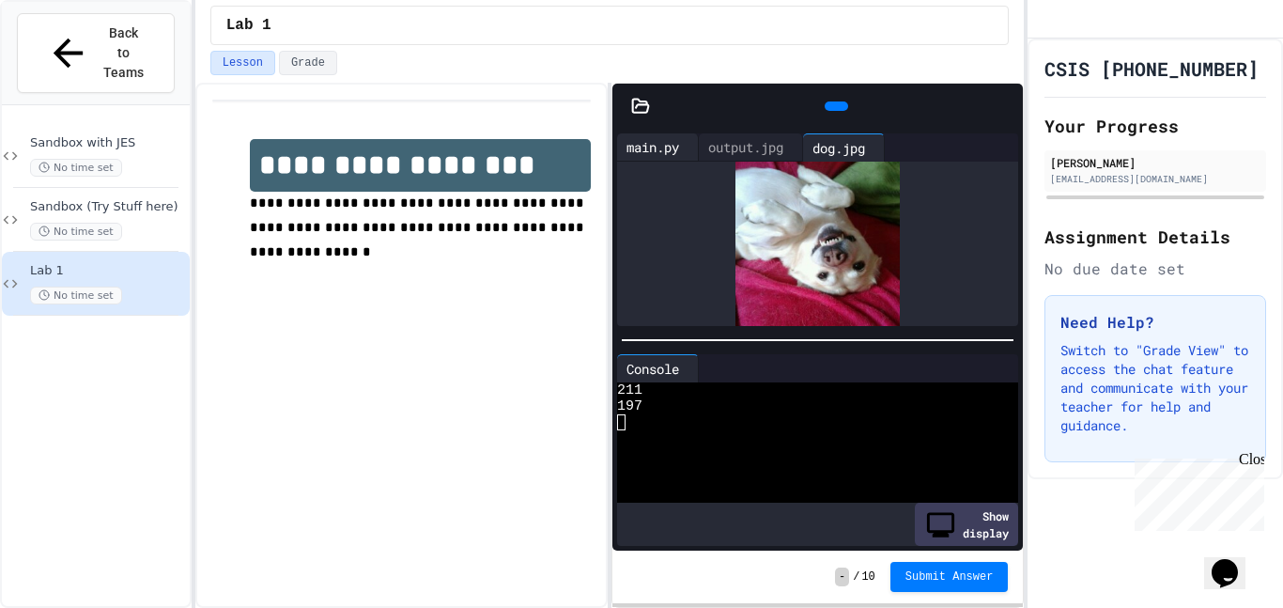
click at [657, 148] on div "main.py" at bounding box center [652, 147] width 71 height 20
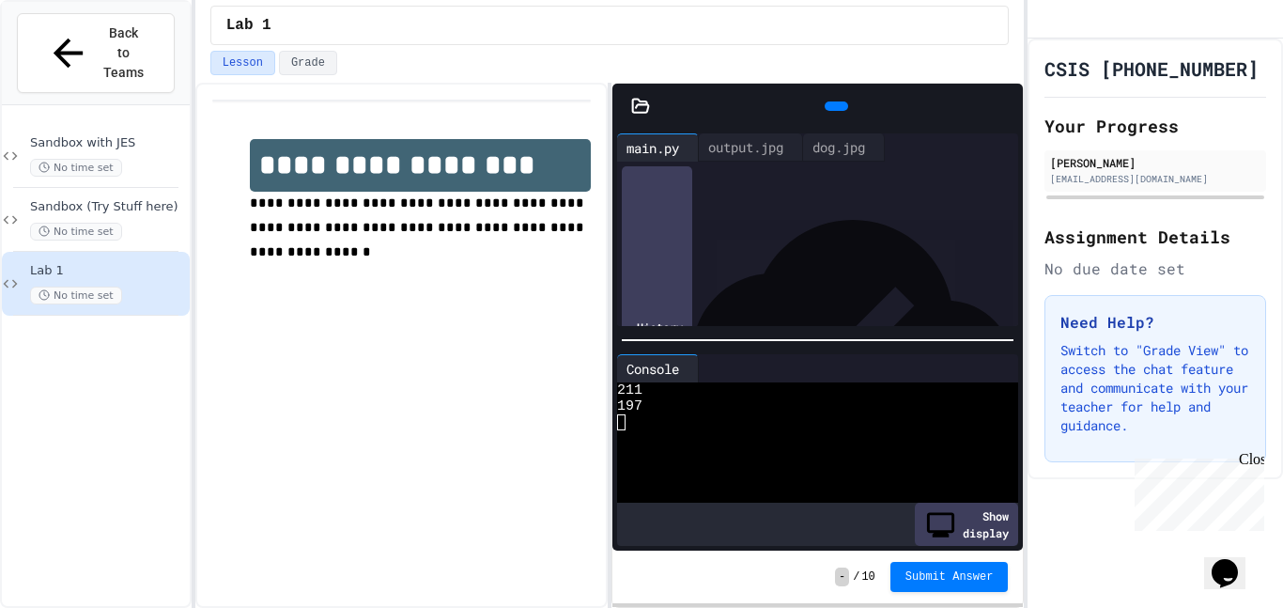
click at [638, 103] on icon at bounding box center [640, 106] width 19 height 19
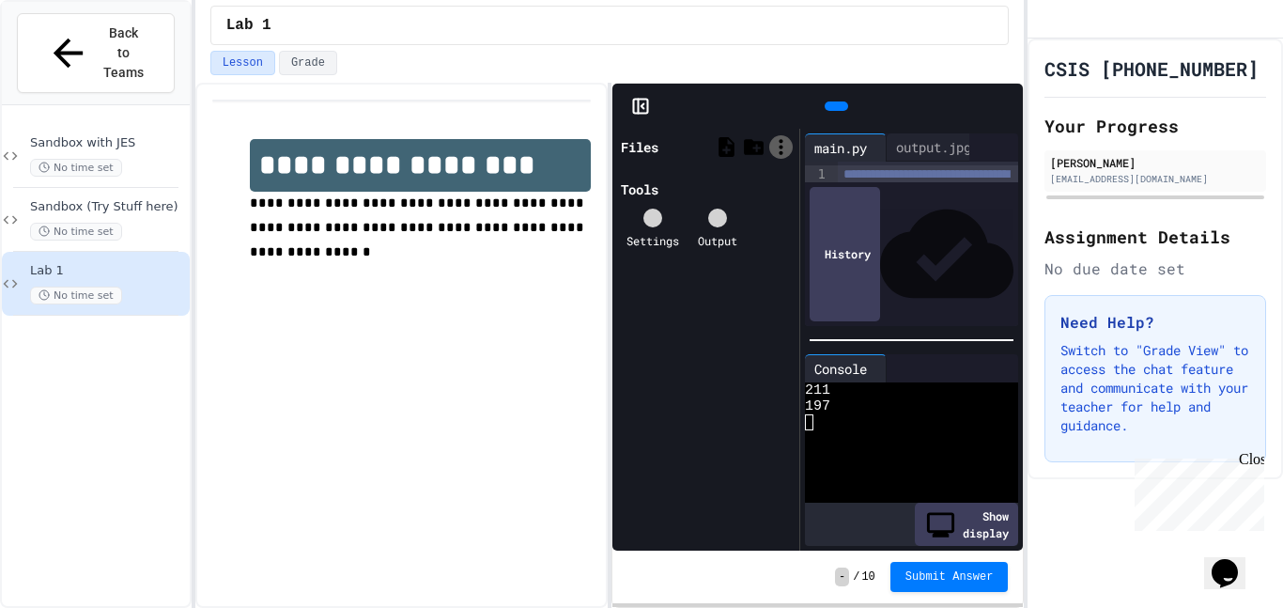
click at [782, 146] on icon at bounding box center [781, 147] width 4 height 16
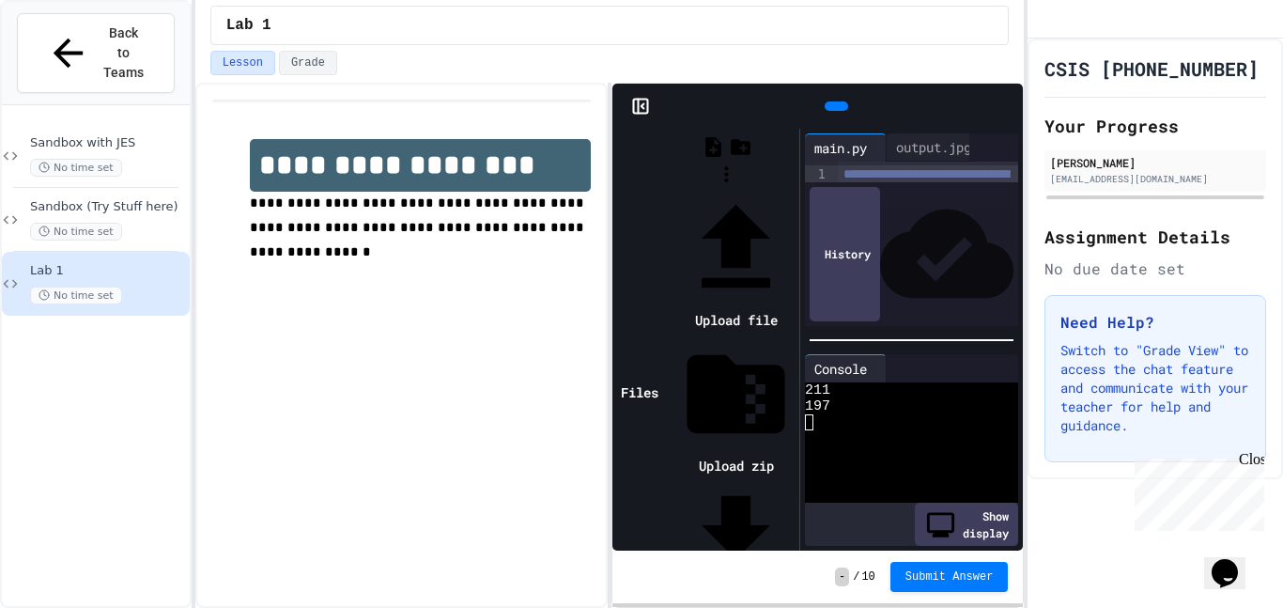
click at [795, 190] on li "Upload file" at bounding box center [735, 262] width 117 height 144
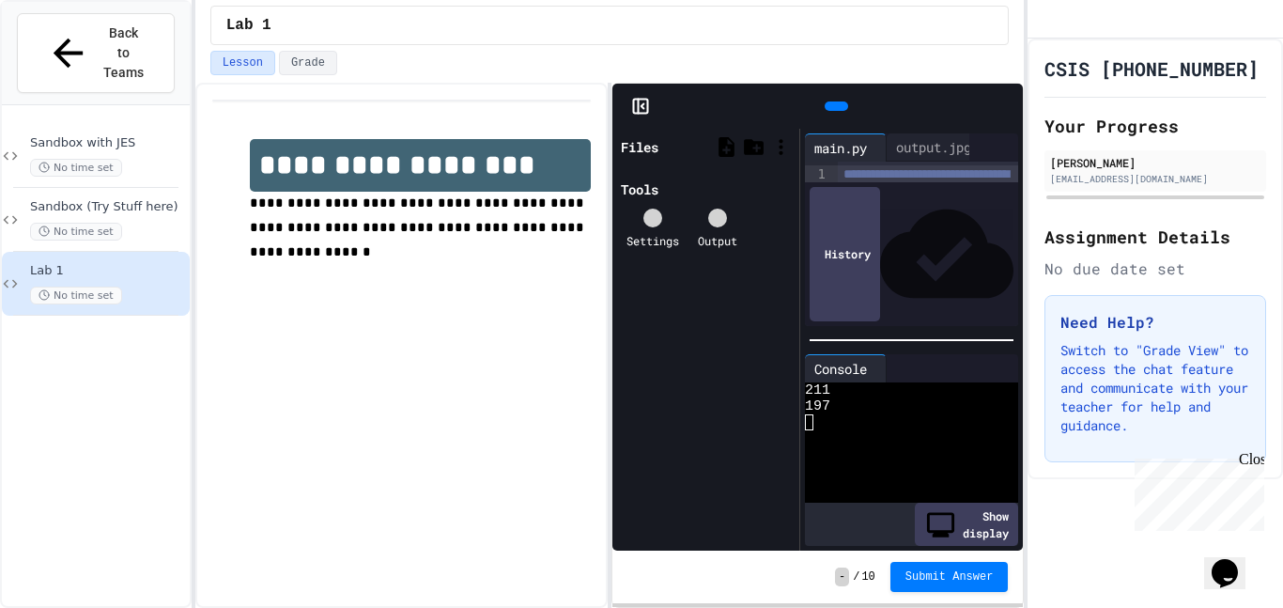
click at [647, 116] on div at bounding box center [817, 106] width 410 height 45
click at [643, 114] on rect at bounding box center [641, 107] width 14 height 14
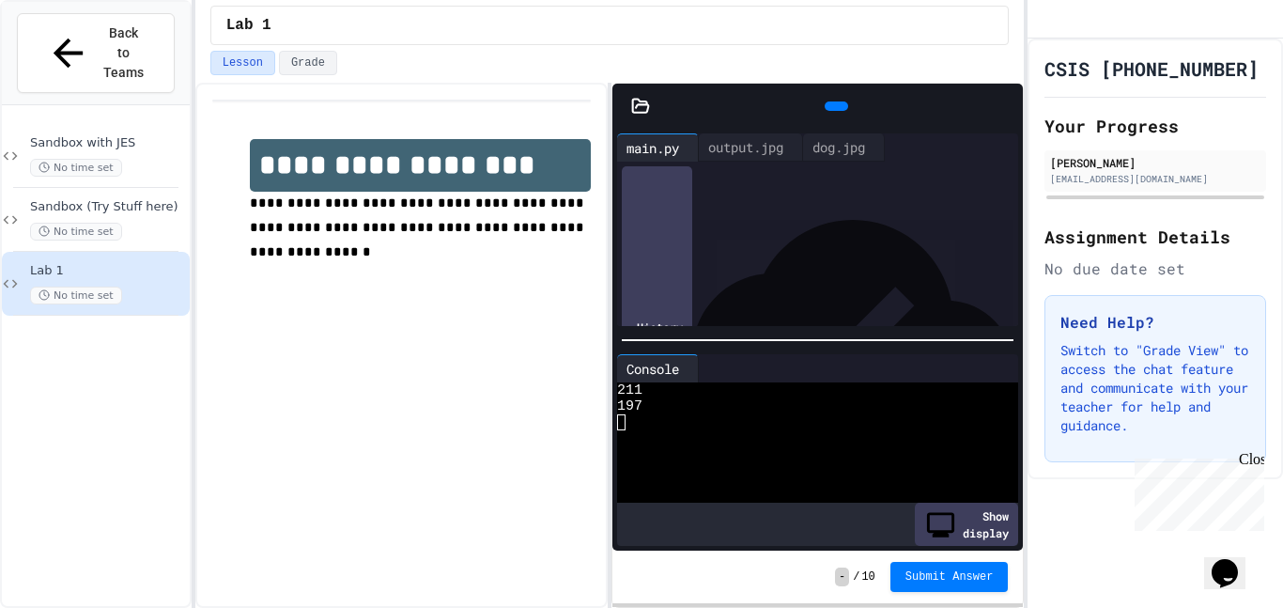
click at [633, 111] on icon at bounding box center [641, 105] width 16 height 13
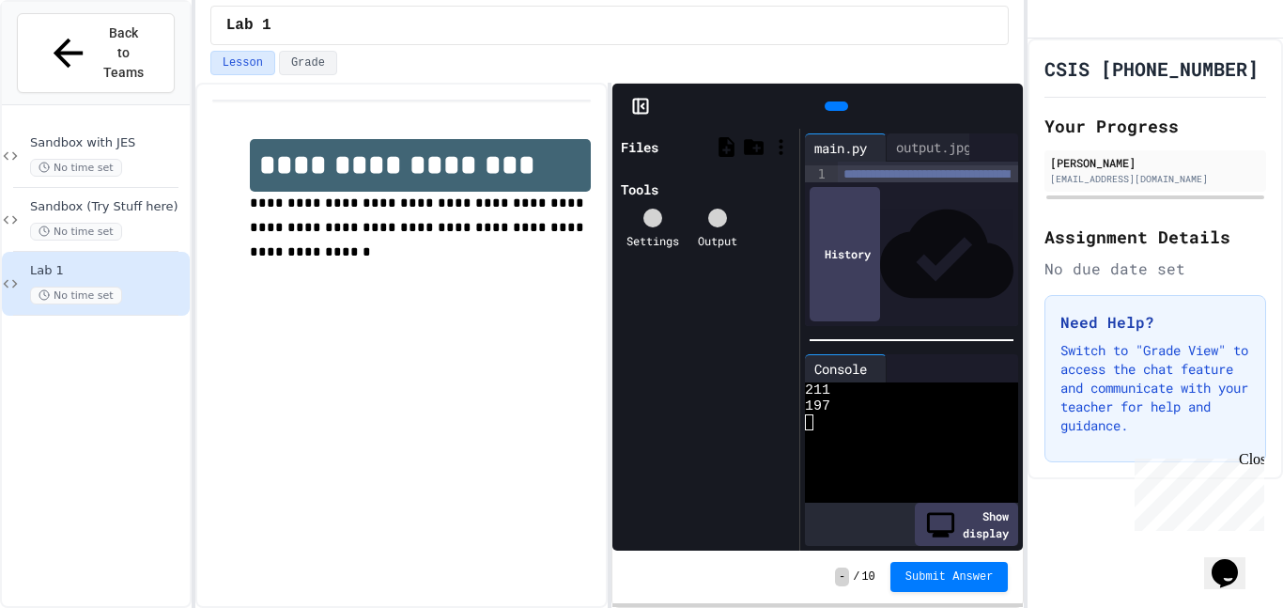
click at [658, 147] on div "Files" at bounding box center [640, 147] width 38 height 20
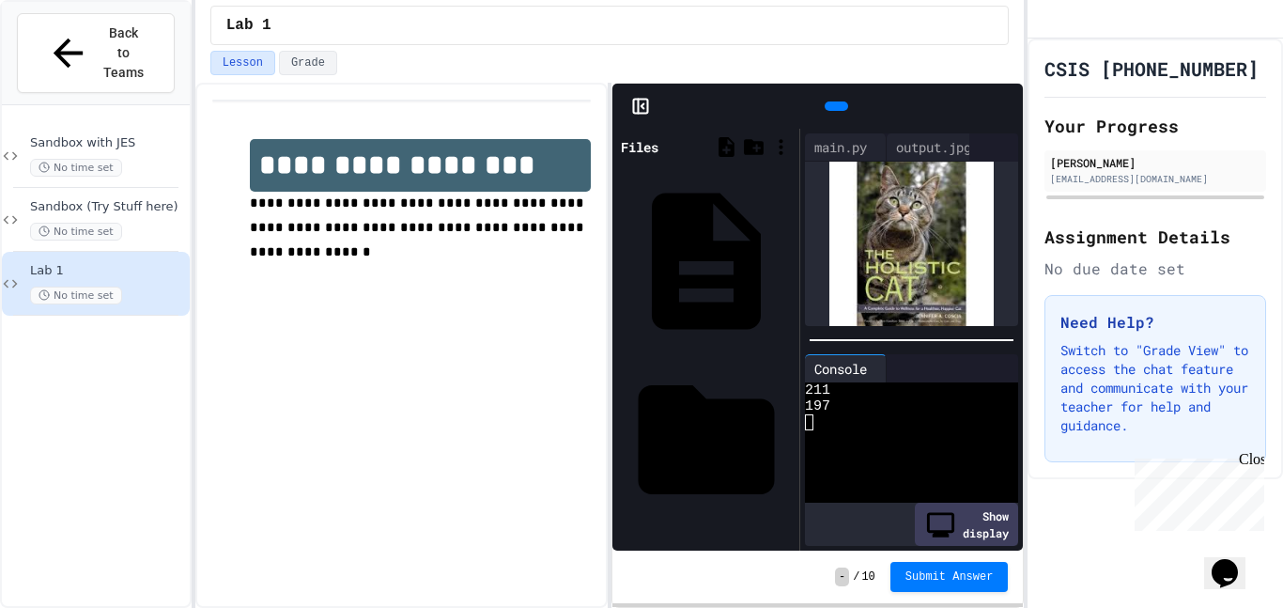
click at [472, 386] on div "**********" at bounding box center [401, 345] width 412 height 525
click at [649, 137] on div "Files" at bounding box center [640, 147] width 38 height 20
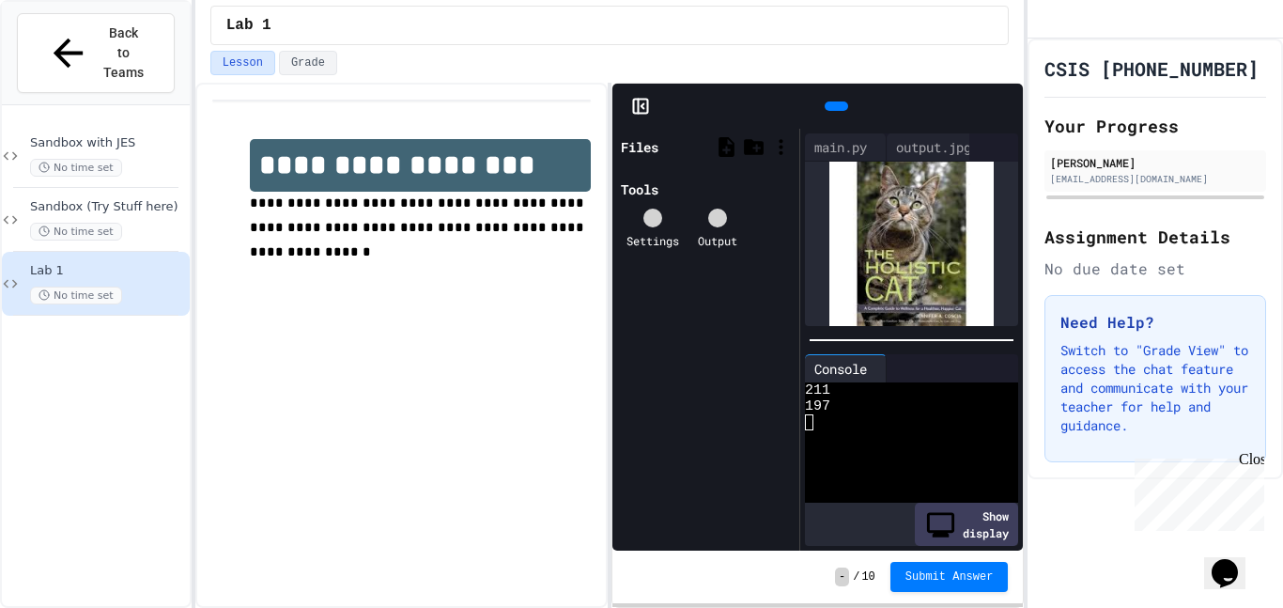
click at [643, 110] on icon at bounding box center [640, 106] width 19 height 19
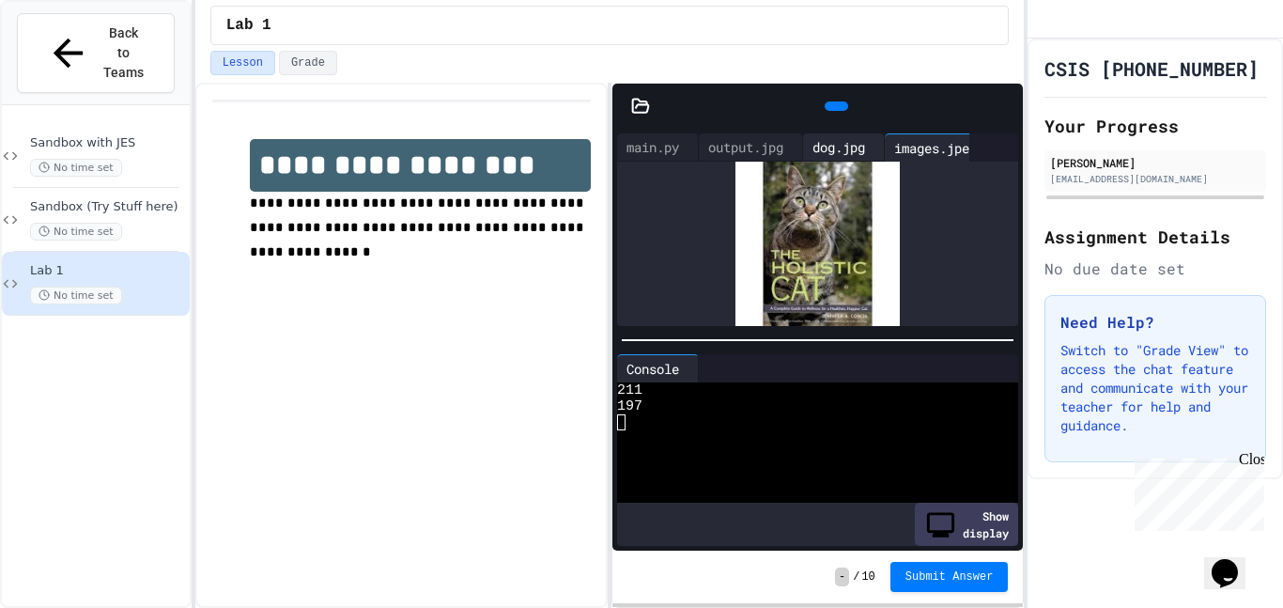
click at [875, 147] on div "dog.jpg" at bounding box center [838, 147] width 71 height 20
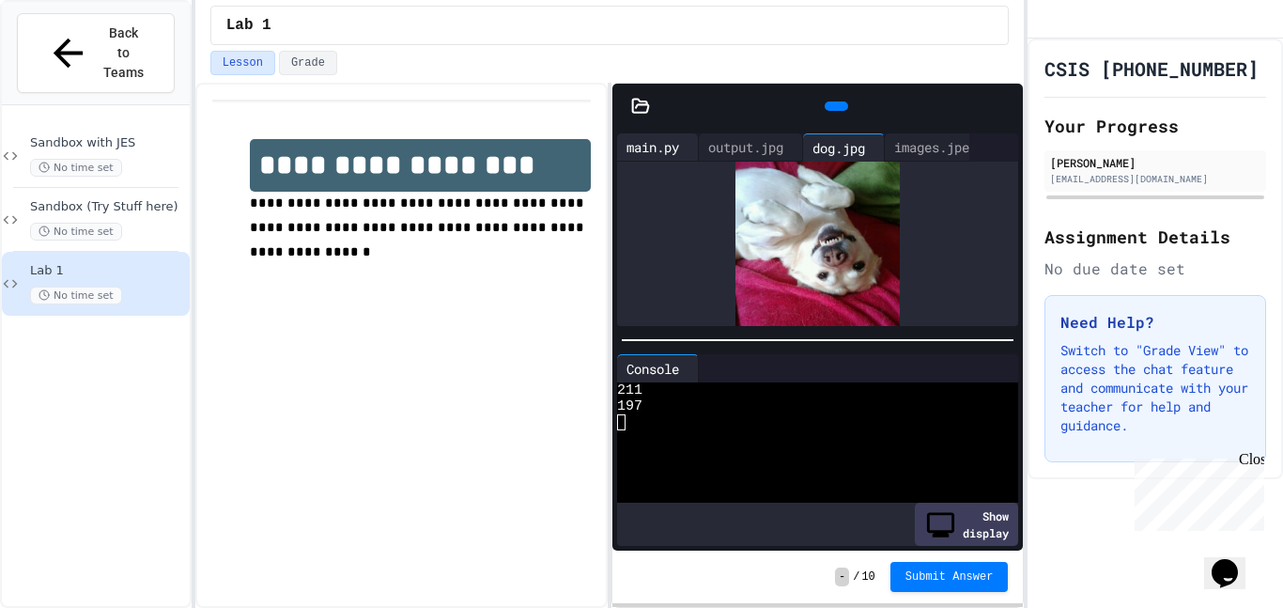
click at [659, 134] on div "main.py" at bounding box center [658, 147] width 82 height 28
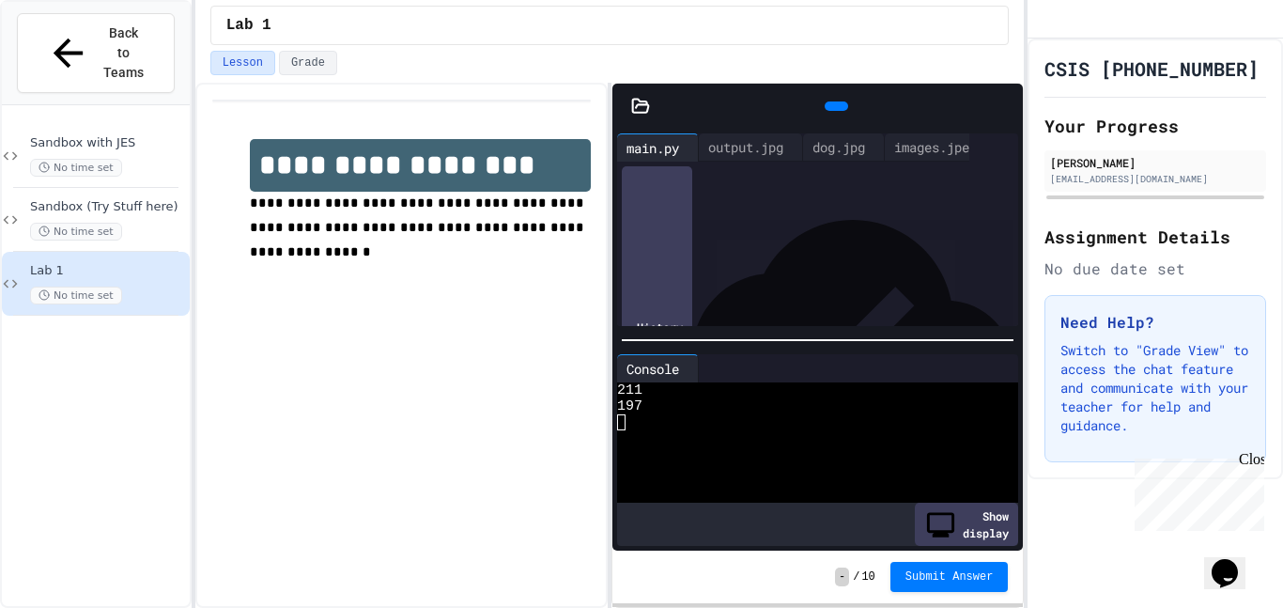
scroll to position [236, 0]
drag, startPoint x: 653, startPoint y: 221, endPoint x: 832, endPoint y: 230, distance: 179.7
click at [832, 230] on div "**********" at bounding box center [834, 221] width 369 height 19
click at [643, 106] on icon at bounding box center [640, 106] width 19 height 19
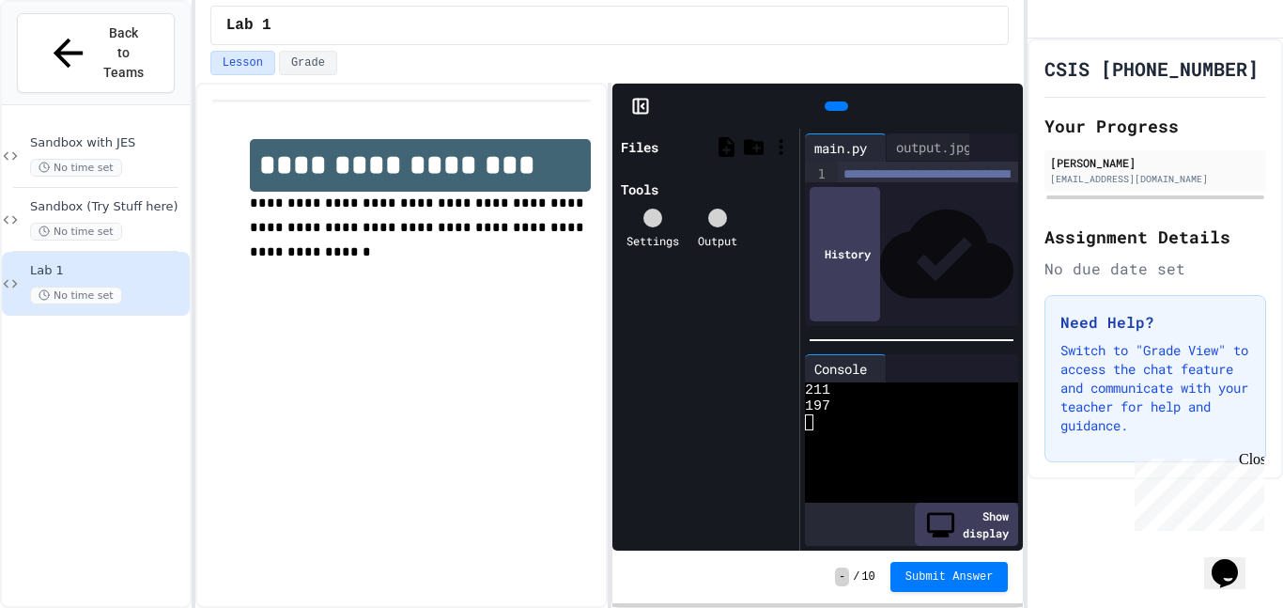
click at [648, 154] on div "Files" at bounding box center [640, 147] width 38 height 20
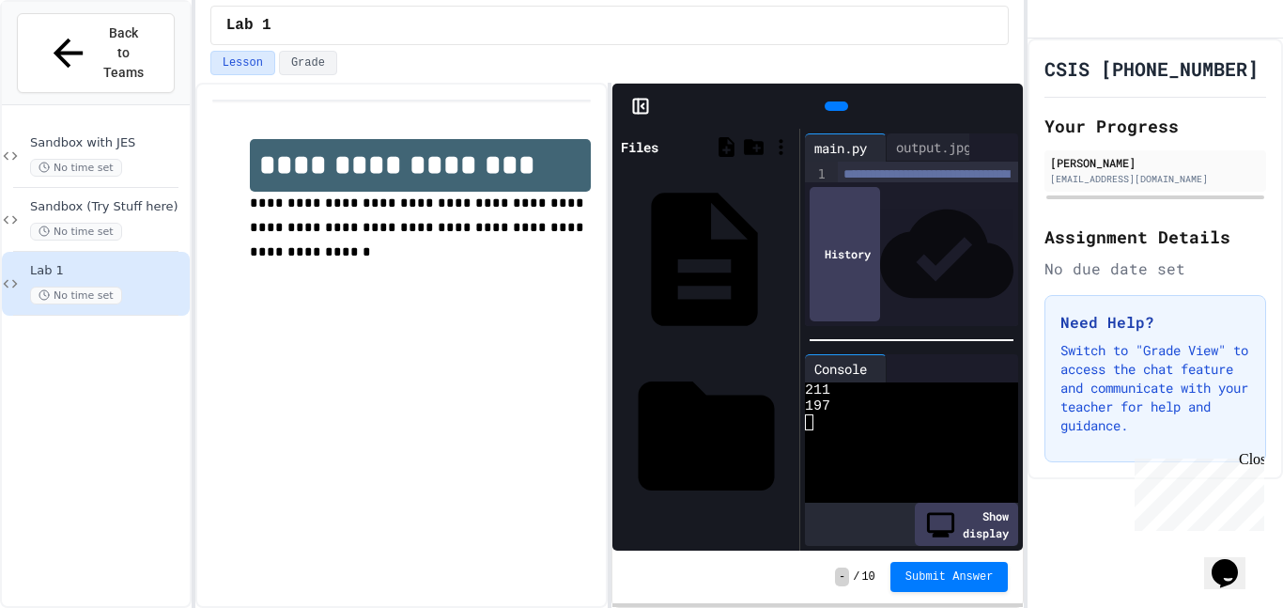
click at [789, 250] on div "JES.py" at bounding box center [789, 259] width 0 height 19
click at [645, 145] on div "Files" at bounding box center [640, 147] width 38 height 20
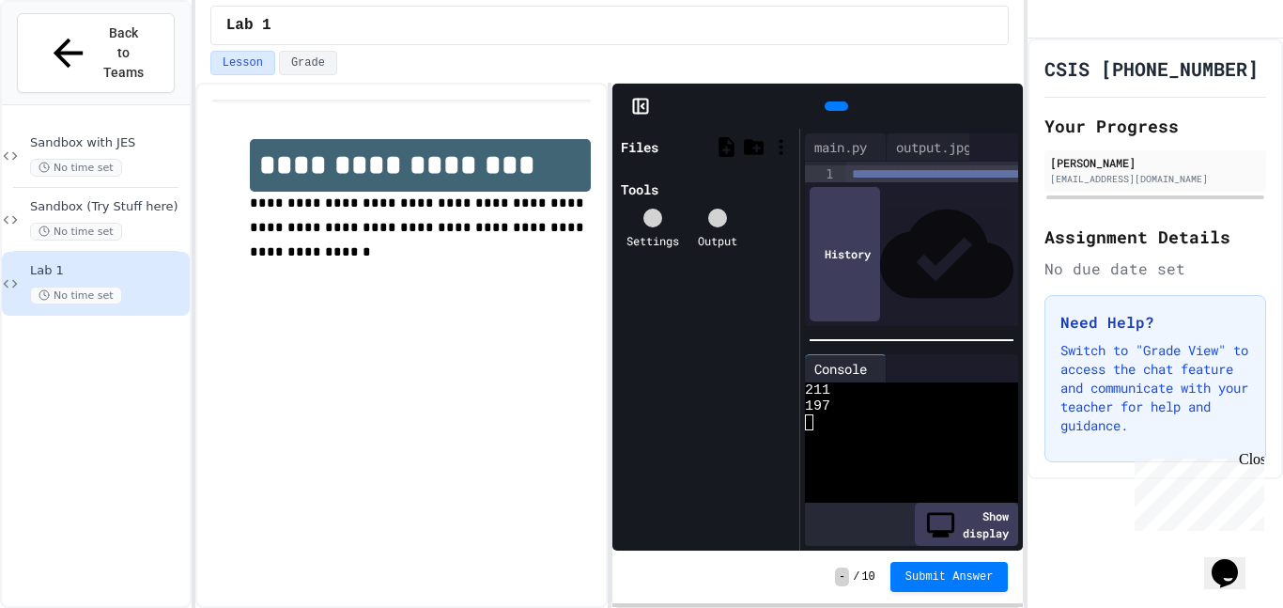
click at [543, 353] on div "**********" at bounding box center [401, 345] width 412 height 525
click at [647, 143] on div "Files" at bounding box center [640, 147] width 38 height 20
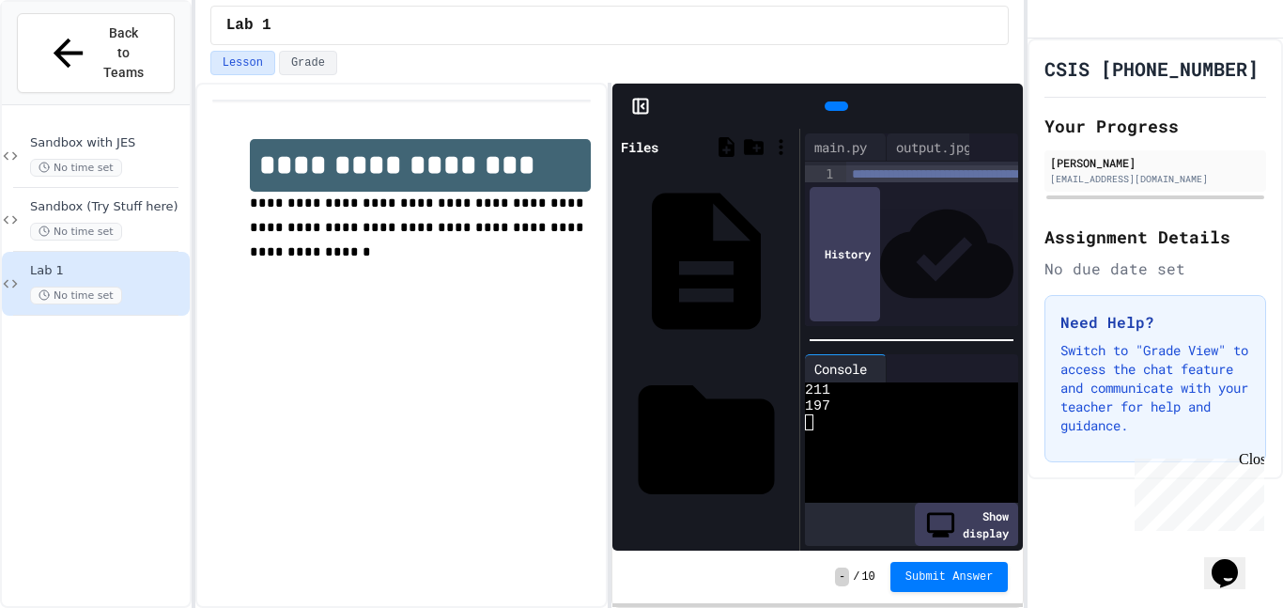
click at [647, 143] on div "Files" at bounding box center [640, 147] width 38 height 20
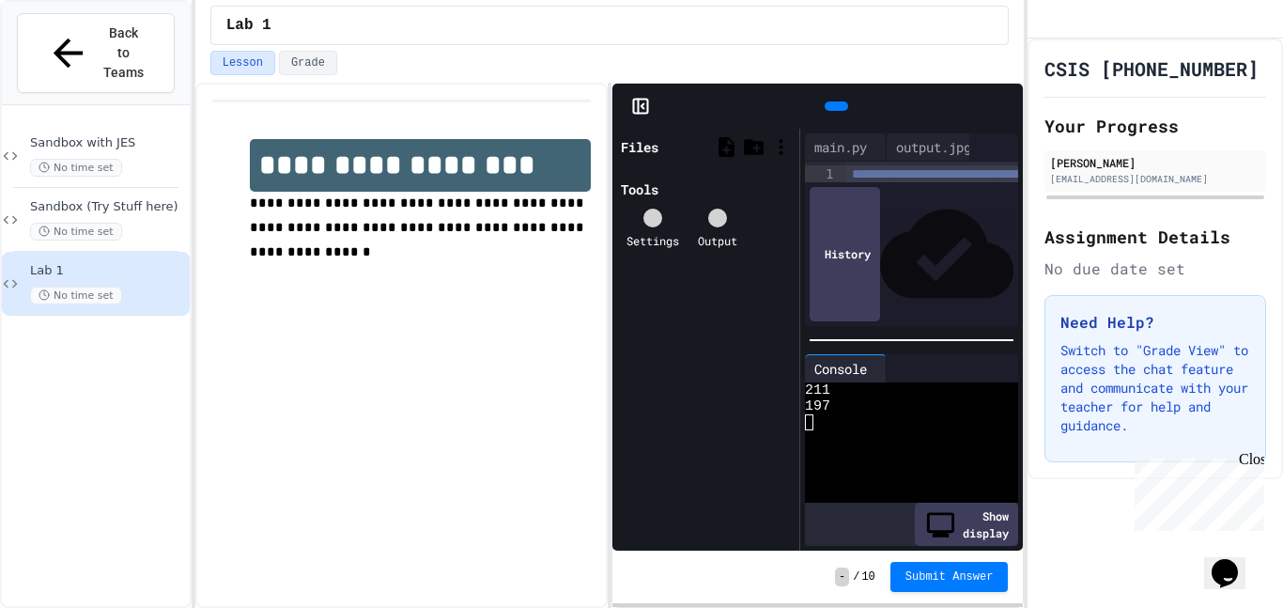
click at [639, 108] on icon at bounding box center [640, 106] width 19 height 19
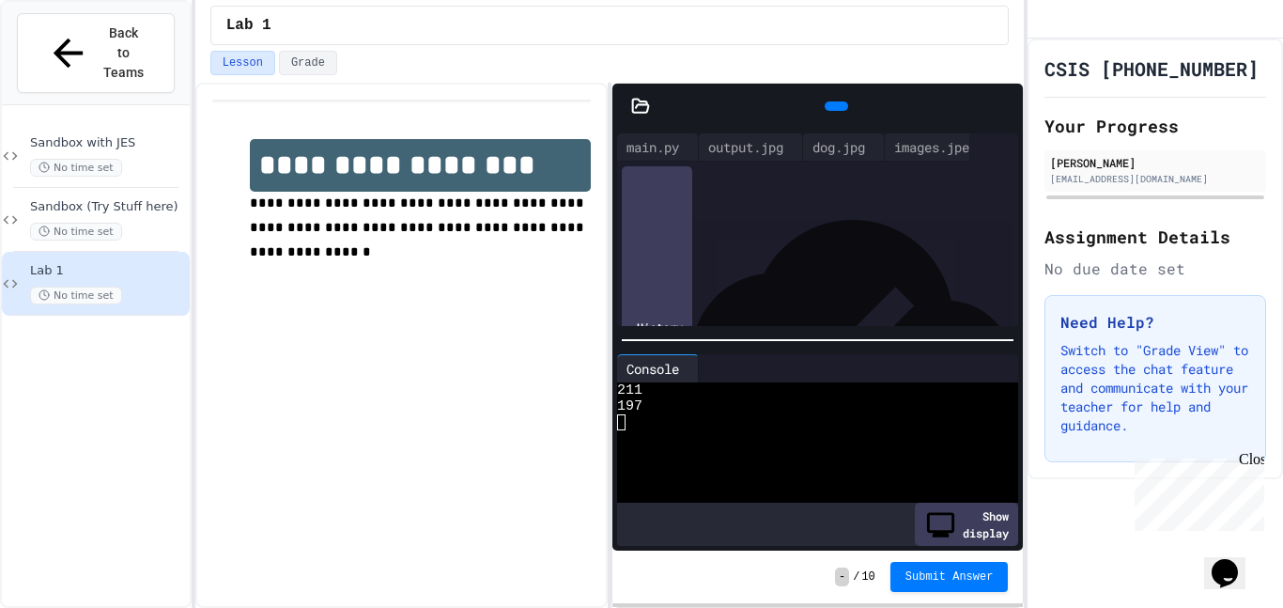
scroll to position [14333, 0]
click at [650, 150] on div "main.py" at bounding box center [652, 147] width 71 height 20
click at [757, 236] on div at bounding box center [834, 240] width 369 height 19
click at [720, 227] on div at bounding box center [834, 222] width 369 height 19
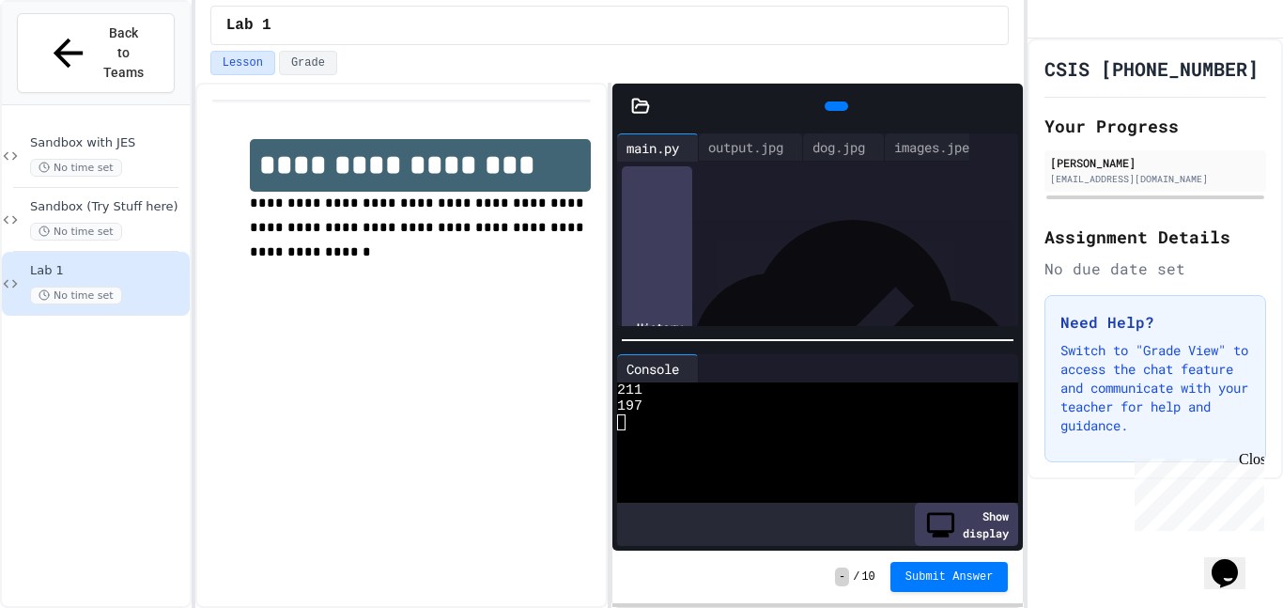
click at [670, 272] on div at bounding box center [834, 278] width 369 height 19
click at [825, 101] on div at bounding box center [836, 105] width 23 height 9
click at [868, 146] on div "dog.jpg" at bounding box center [838, 147] width 71 height 20
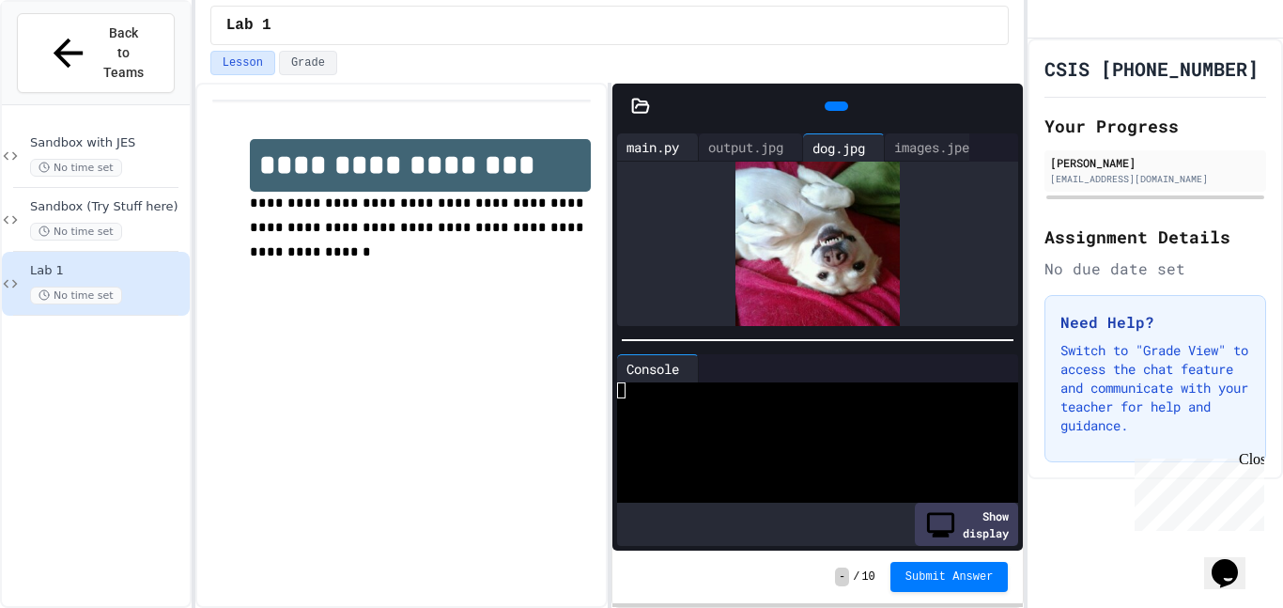
click at [641, 147] on div "main.py" at bounding box center [652, 147] width 71 height 20
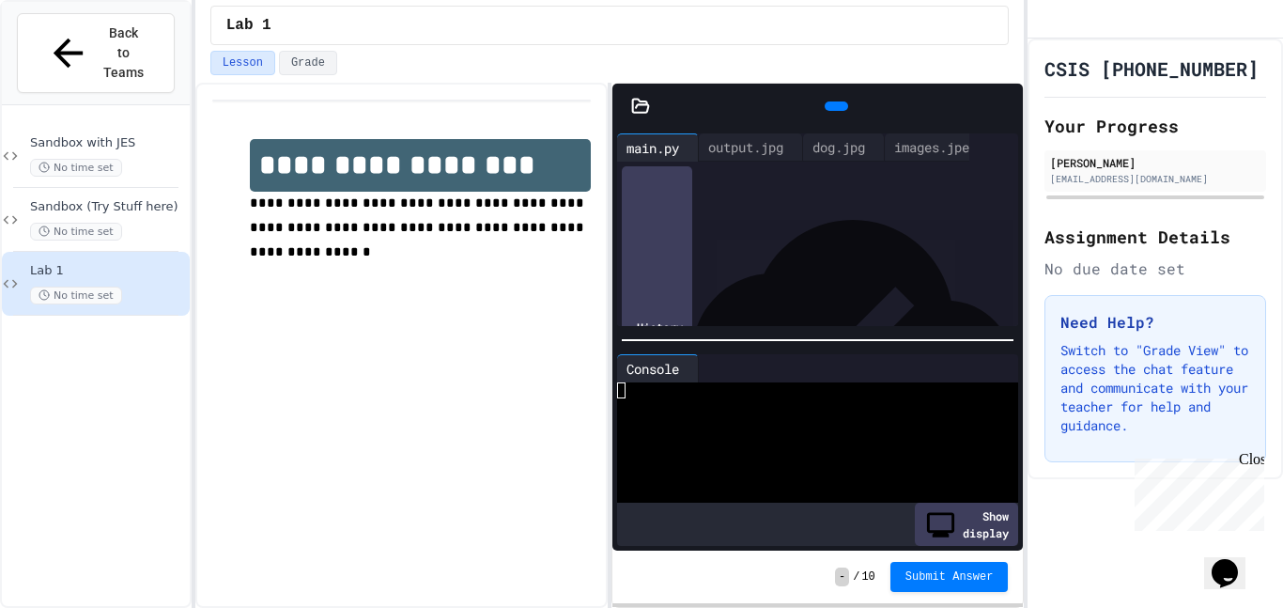
scroll to position [292, 0]
click at [864, 147] on div "dog.jpg" at bounding box center [838, 147] width 71 height 20
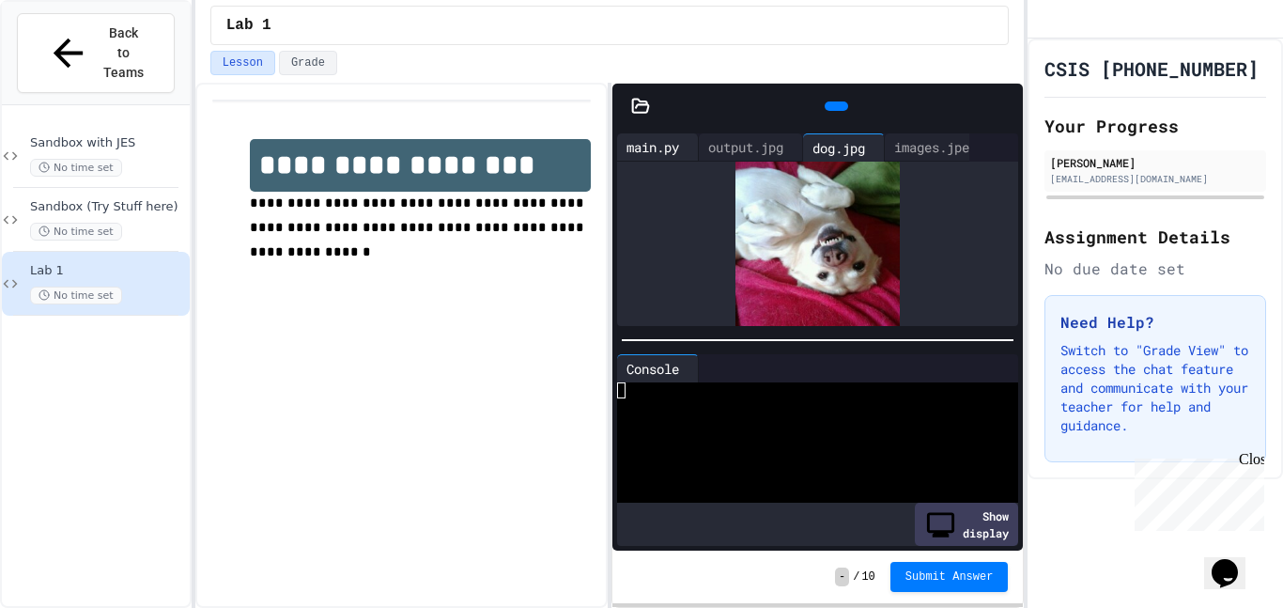
click at [656, 153] on div "main.py" at bounding box center [652, 147] width 71 height 20
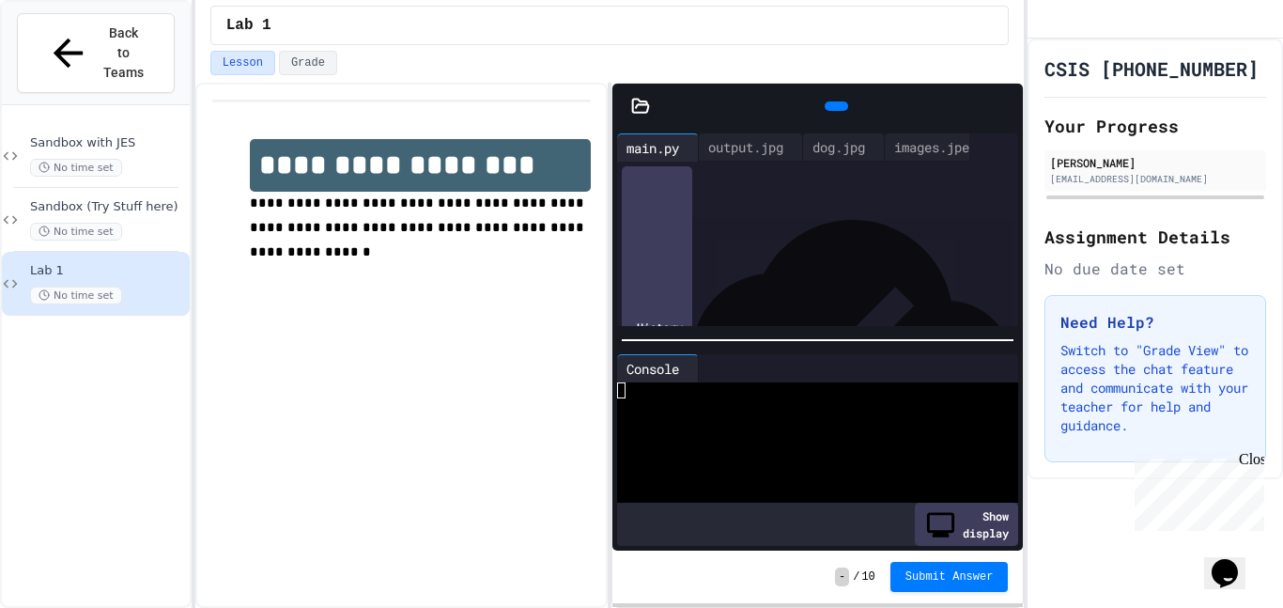
click at [643, 112] on icon at bounding box center [641, 105] width 16 height 13
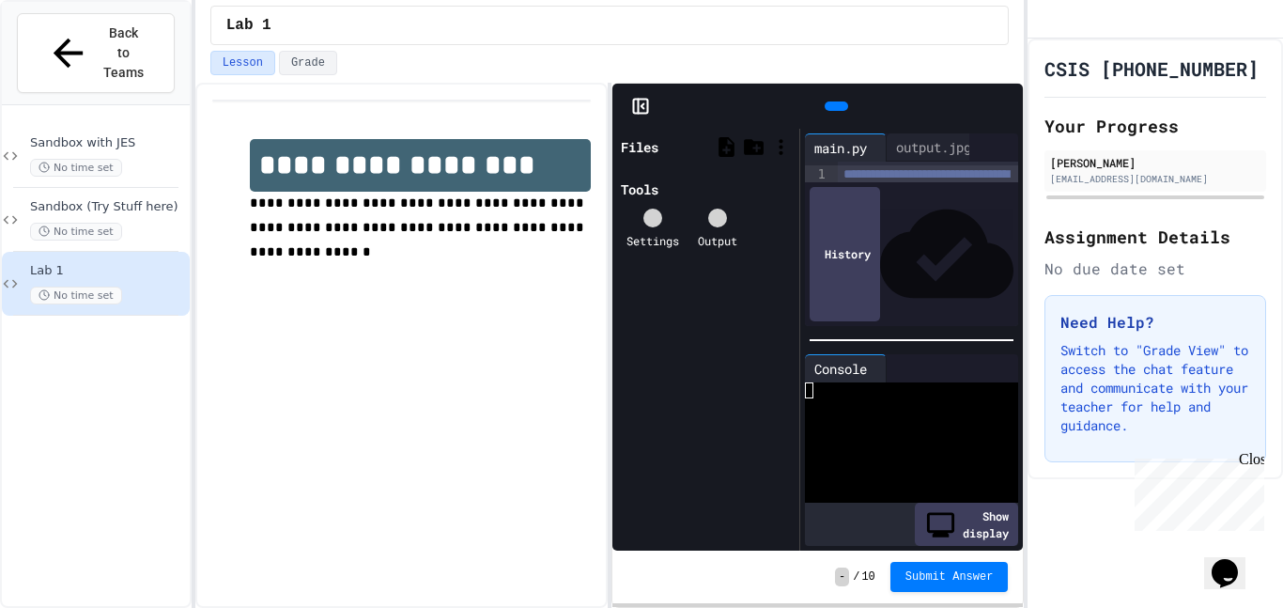
click at [644, 156] on div "Files" at bounding box center [640, 147] width 38 height 20
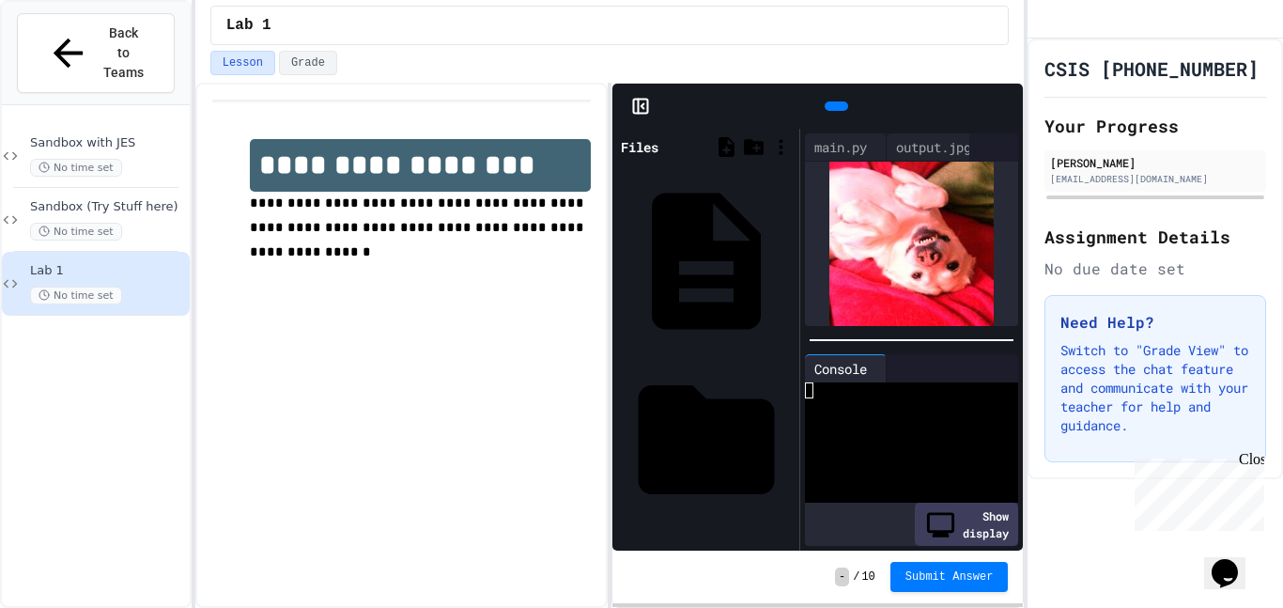
click at [641, 108] on icon at bounding box center [640, 106] width 19 height 19
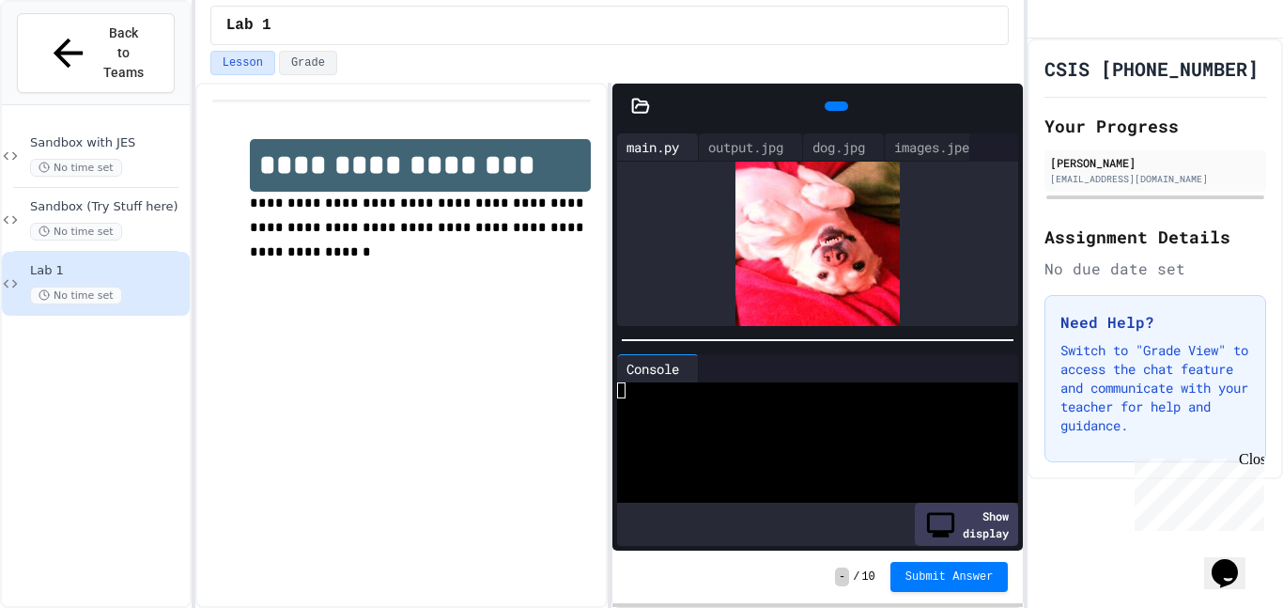
click at [669, 144] on div "main.py" at bounding box center [652, 147] width 71 height 20
